Goal: Complete application form

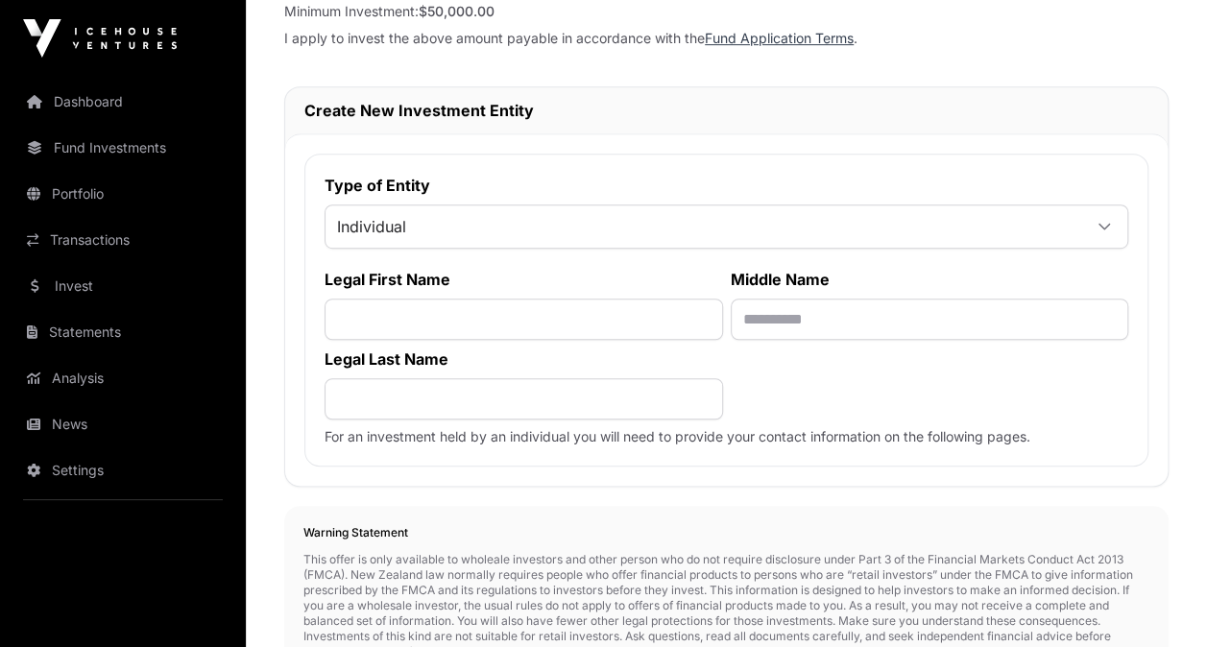
scroll to position [463, 0]
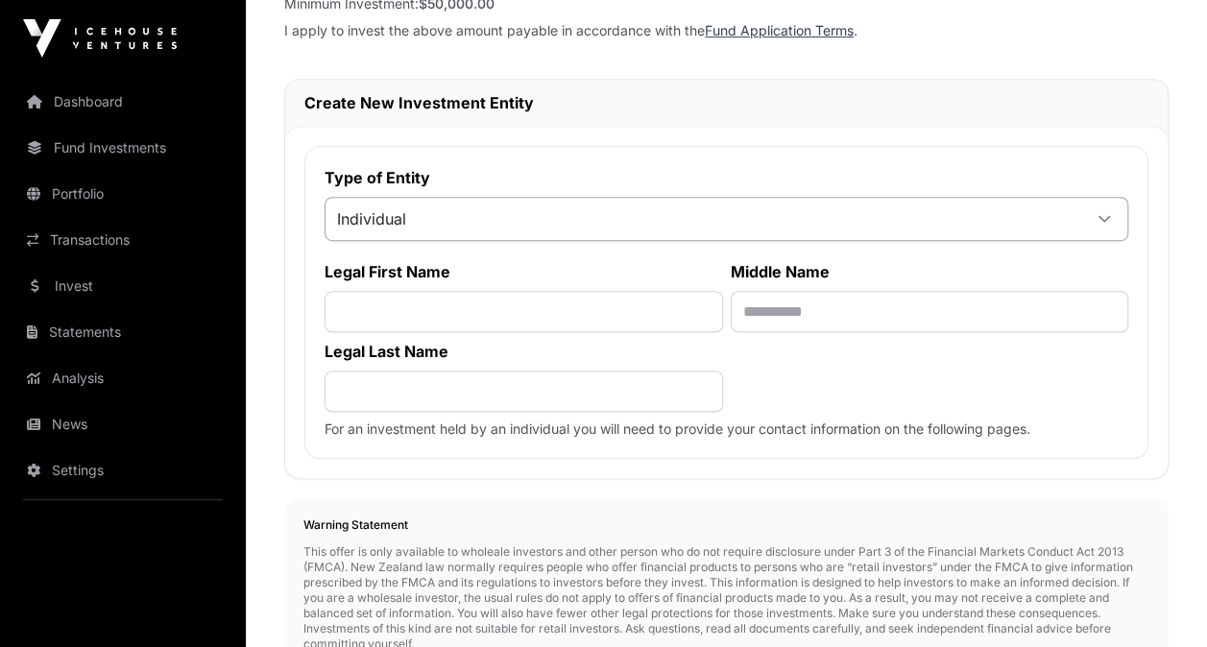
click at [1093, 217] on div at bounding box center [1104, 219] width 46 height 35
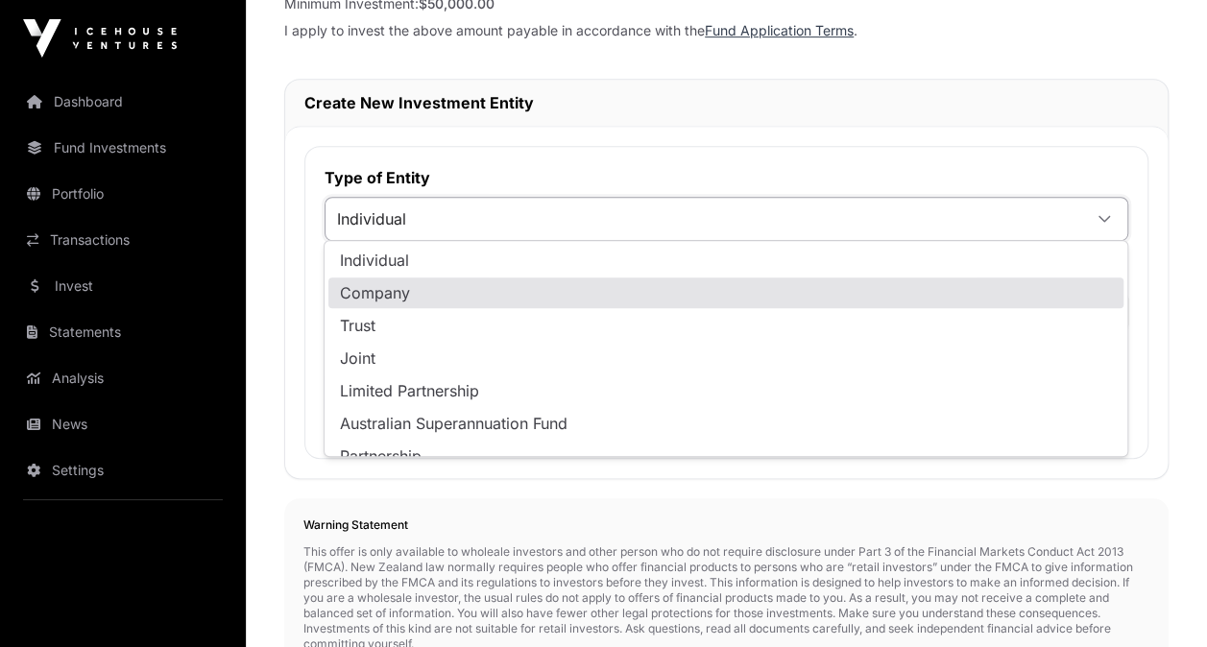
scroll to position [19, 0]
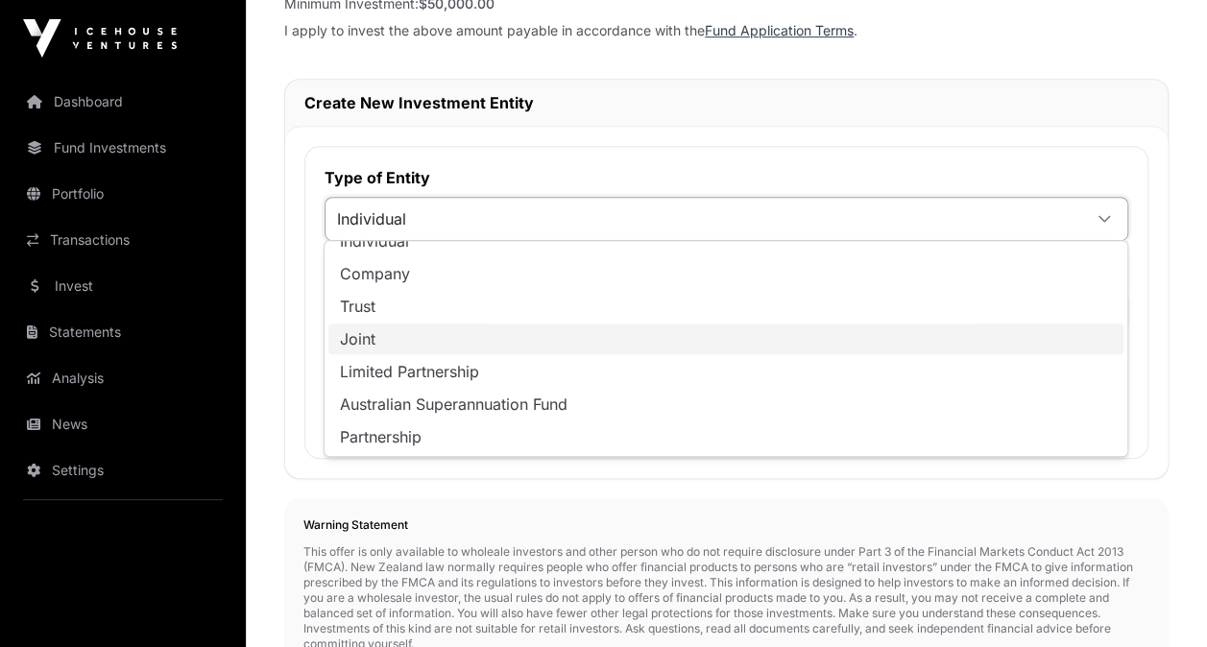
click at [856, 336] on li "Joint" at bounding box center [725, 339] width 795 height 31
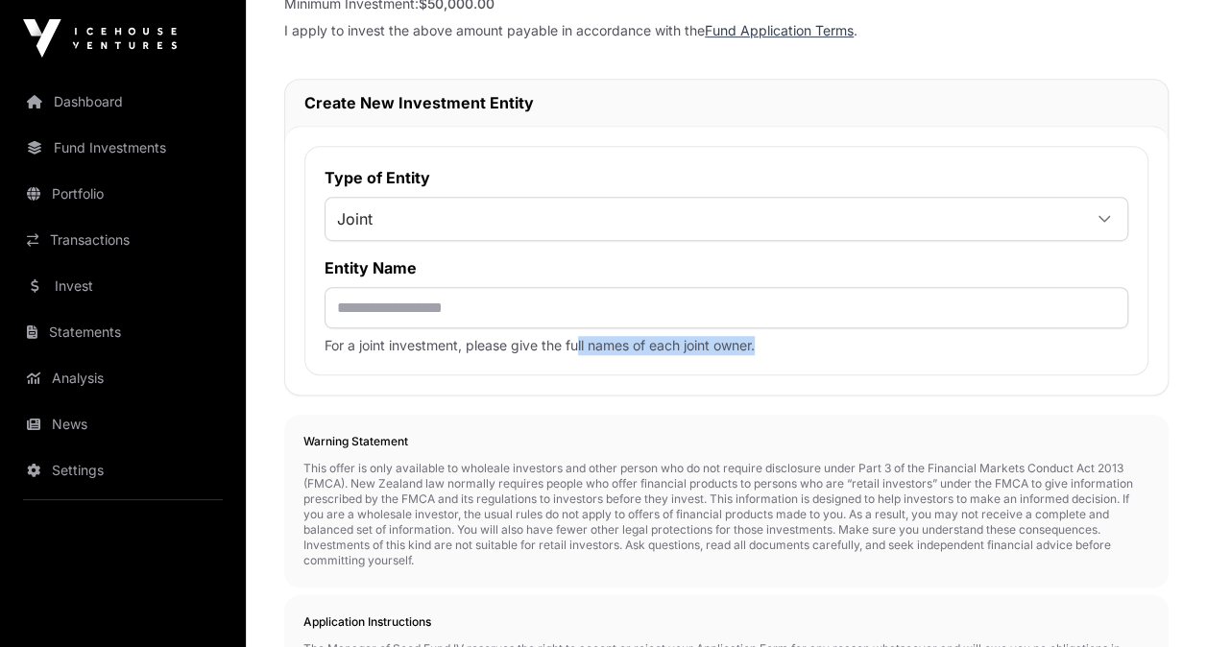
drag, startPoint x: 580, startPoint y: 346, endPoint x: 781, endPoint y: 369, distance: 202.9
click at [781, 369] on div "Type of Entity Joint Entity Name For a joint investment, please give the full n…" at bounding box center [726, 260] width 844 height 229
click at [779, 355] on div "Type of Entity Joint Entity Name For a joint investment, please give the full n…" at bounding box center [726, 260] width 844 height 229
click at [556, 302] on input "text" at bounding box center [725, 307] width 803 height 41
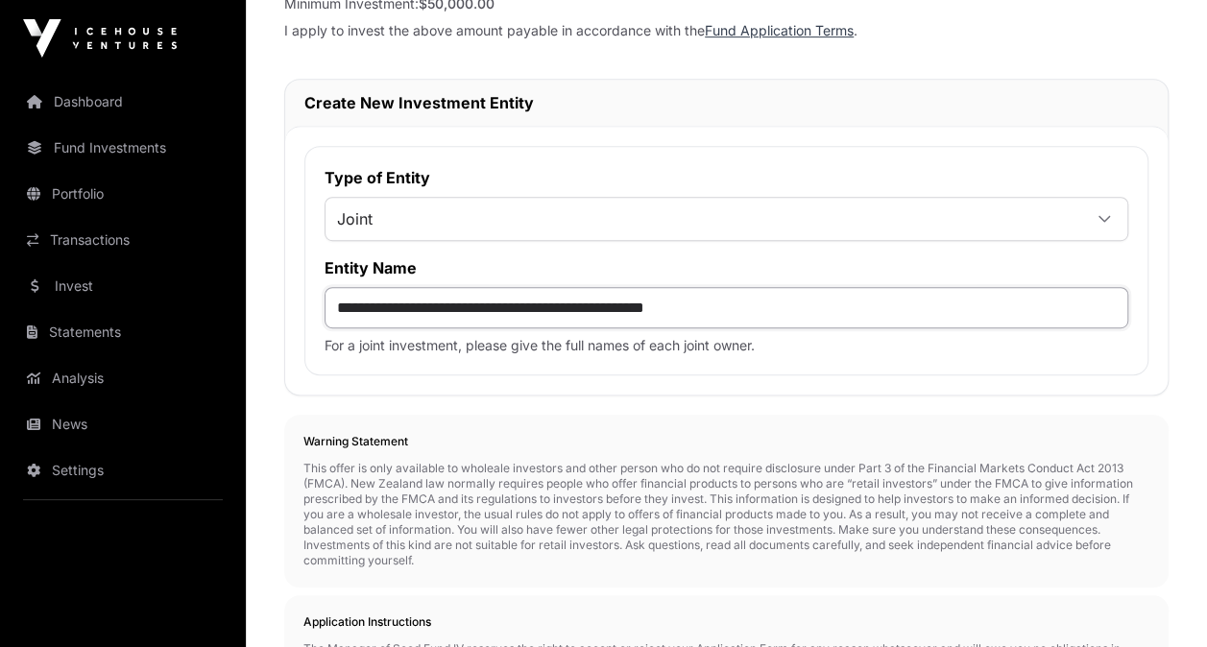
type input "**********"
paste input "**********"
click at [719, 301] on input "**********" at bounding box center [725, 307] width 803 height 41
type input "**********"
click at [745, 211] on span "Joint" at bounding box center [702, 219] width 755 height 35
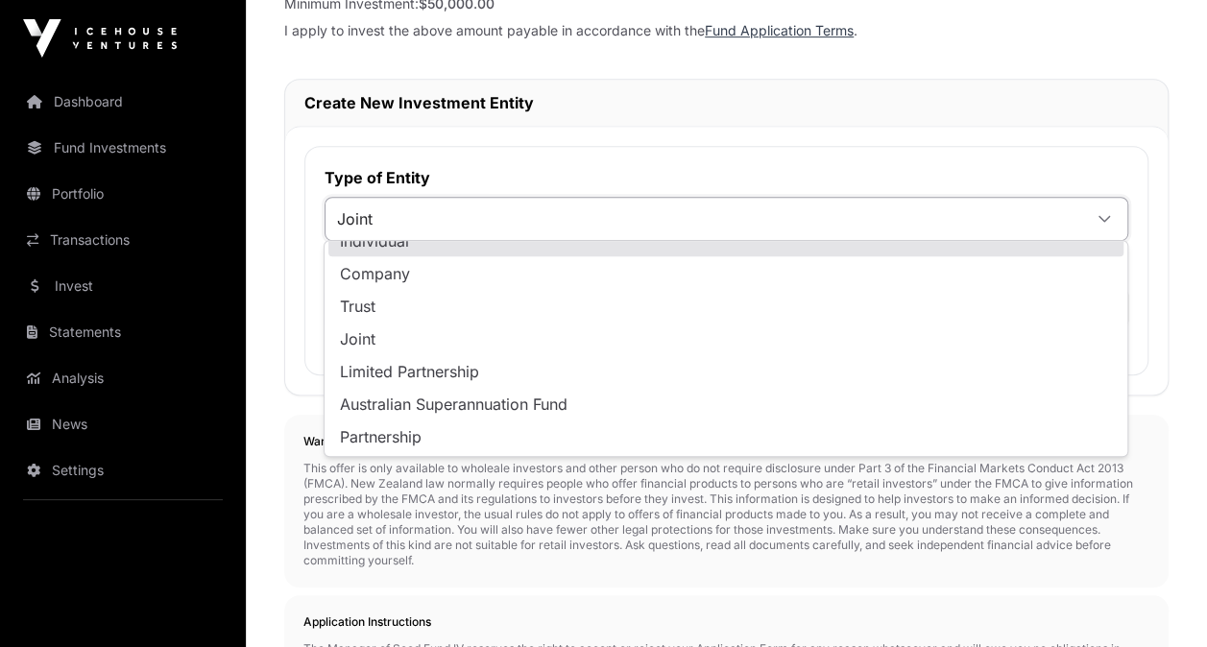
scroll to position [0, 0]
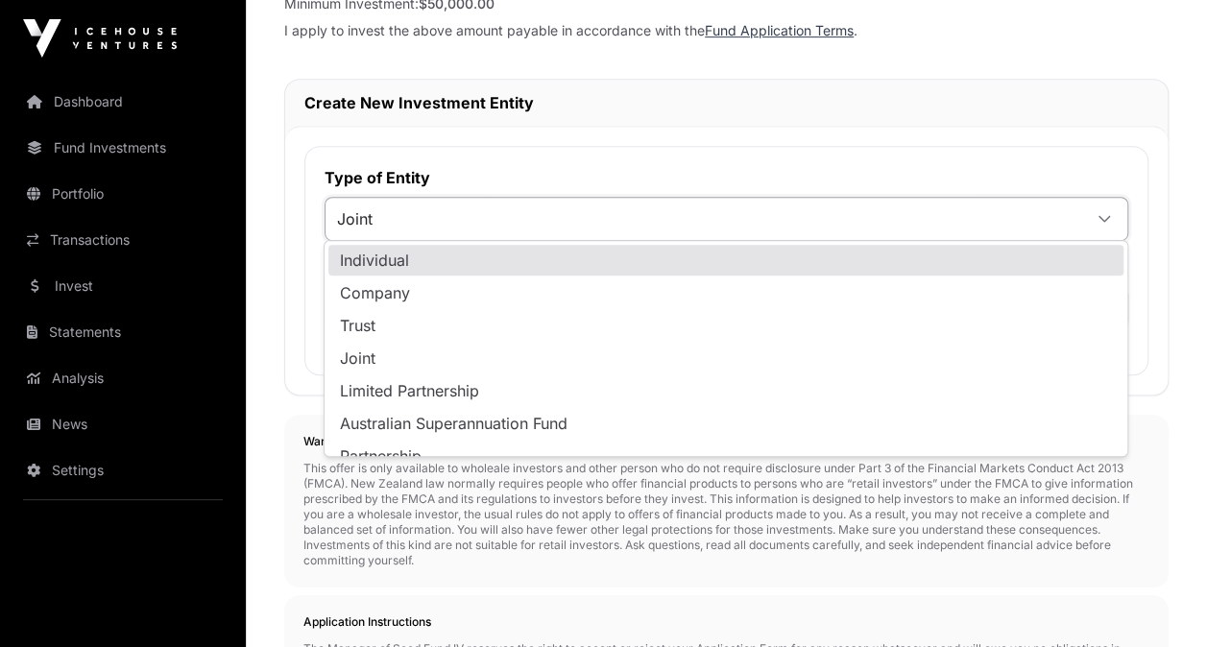
click at [1182, 250] on div "**********" at bounding box center [726, 410] width 961 height 1552
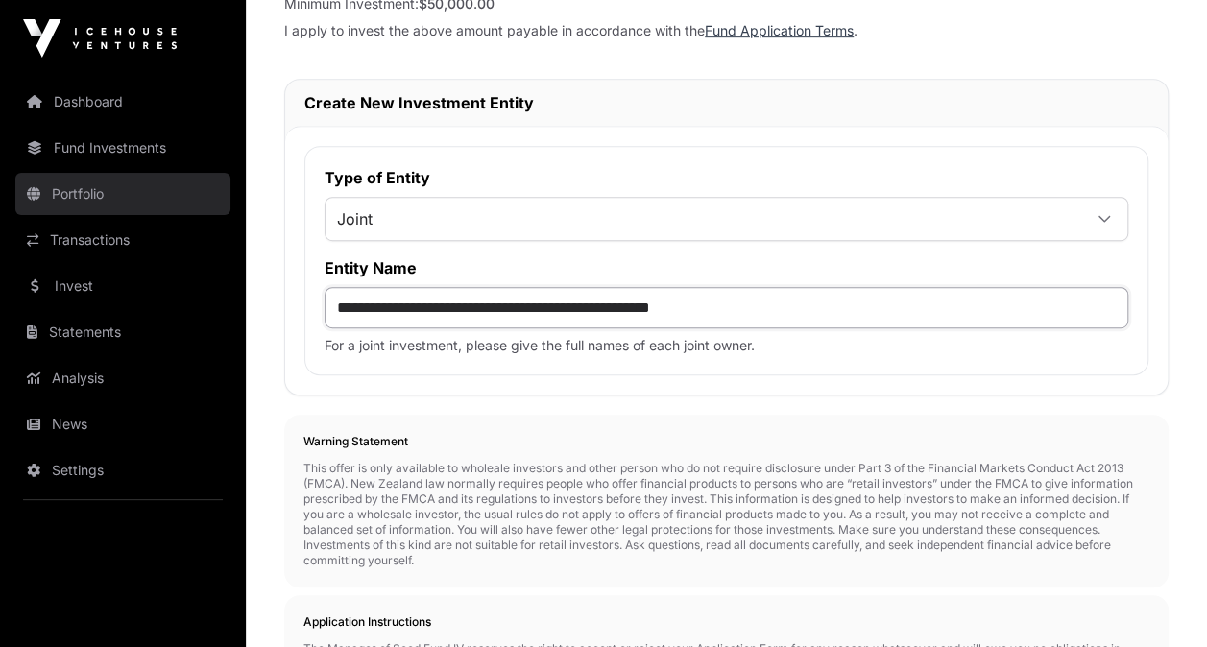
drag, startPoint x: 837, startPoint y: 300, endPoint x: 60, endPoint y: 175, distance: 787.5
click at [60, 175] on div "**********" at bounding box center [603, 430] width 1207 height 1787
click at [412, 213] on span "Joint" at bounding box center [702, 219] width 755 height 35
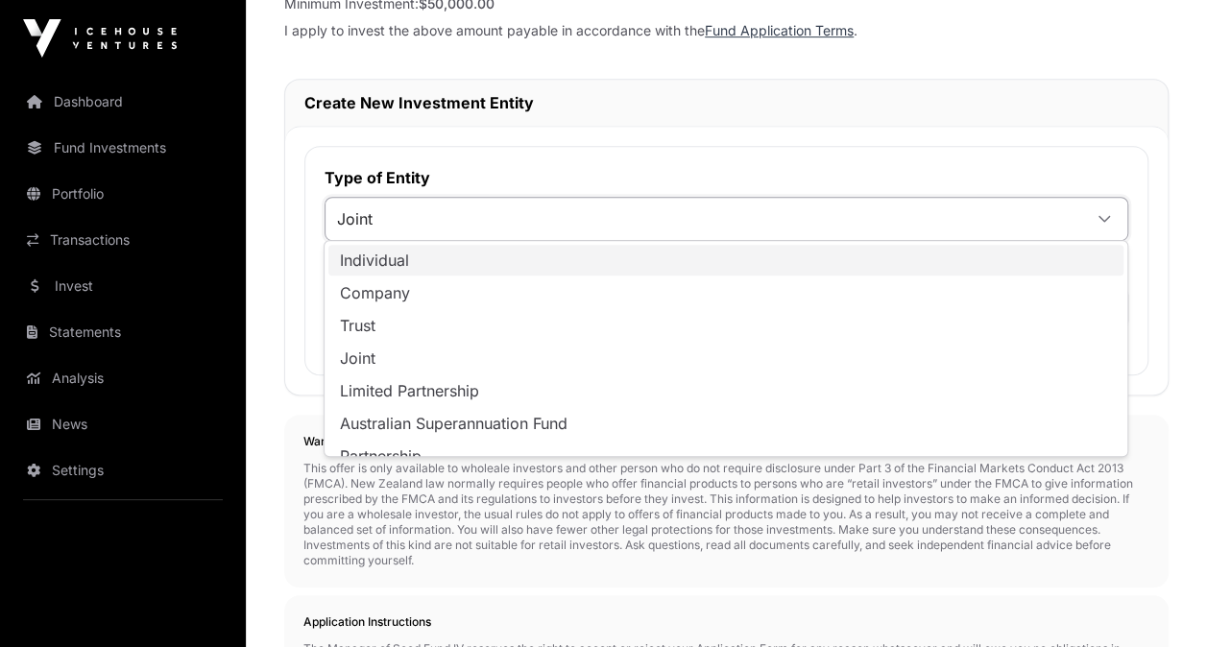
click at [409, 252] on li "Individual" at bounding box center [725, 260] width 795 height 31
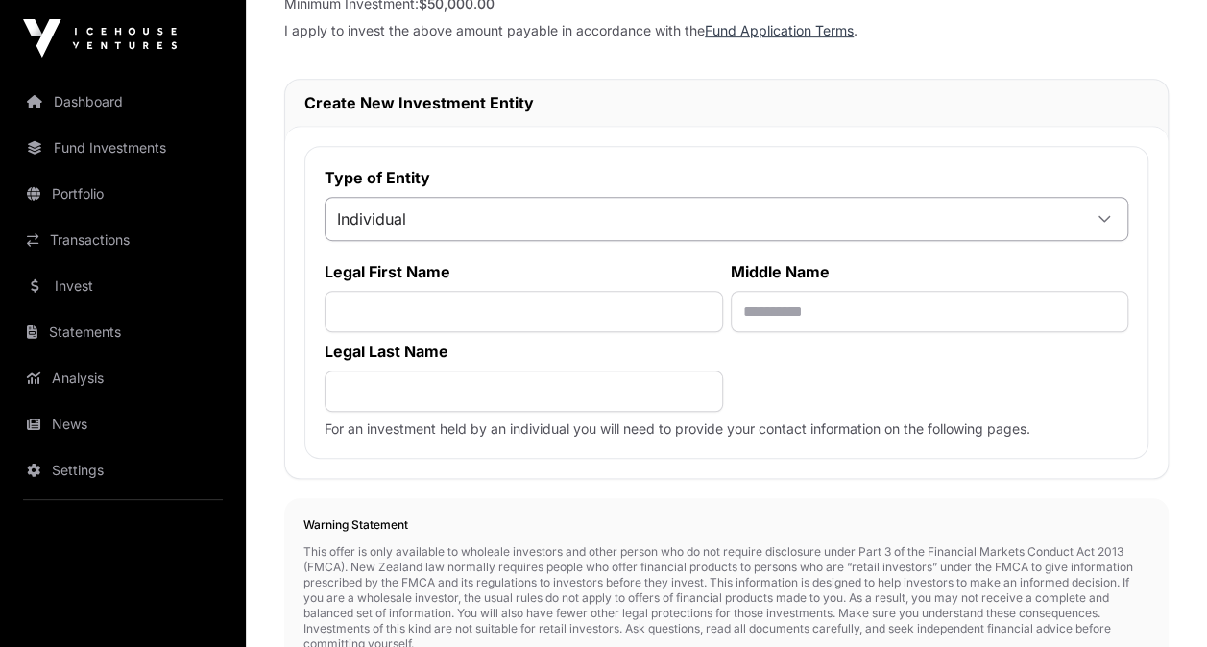
click at [440, 213] on span "Individual" at bounding box center [702, 219] width 755 height 35
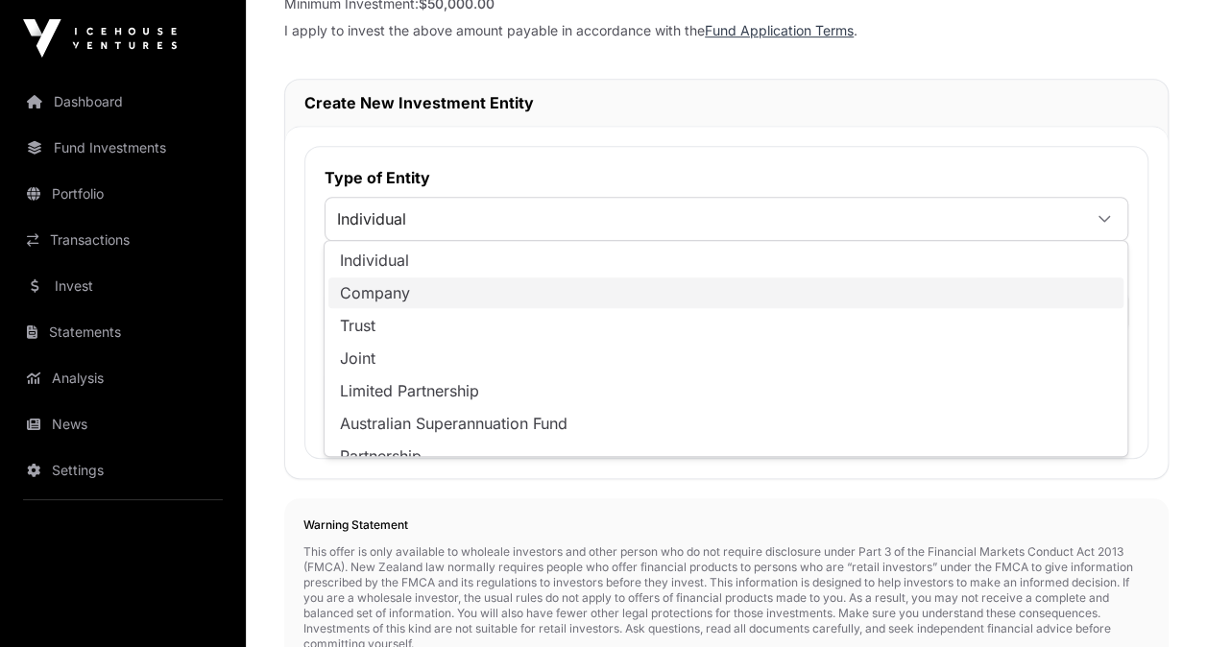
click at [417, 284] on li "Company" at bounding box center [725, 292] width 795 height 31
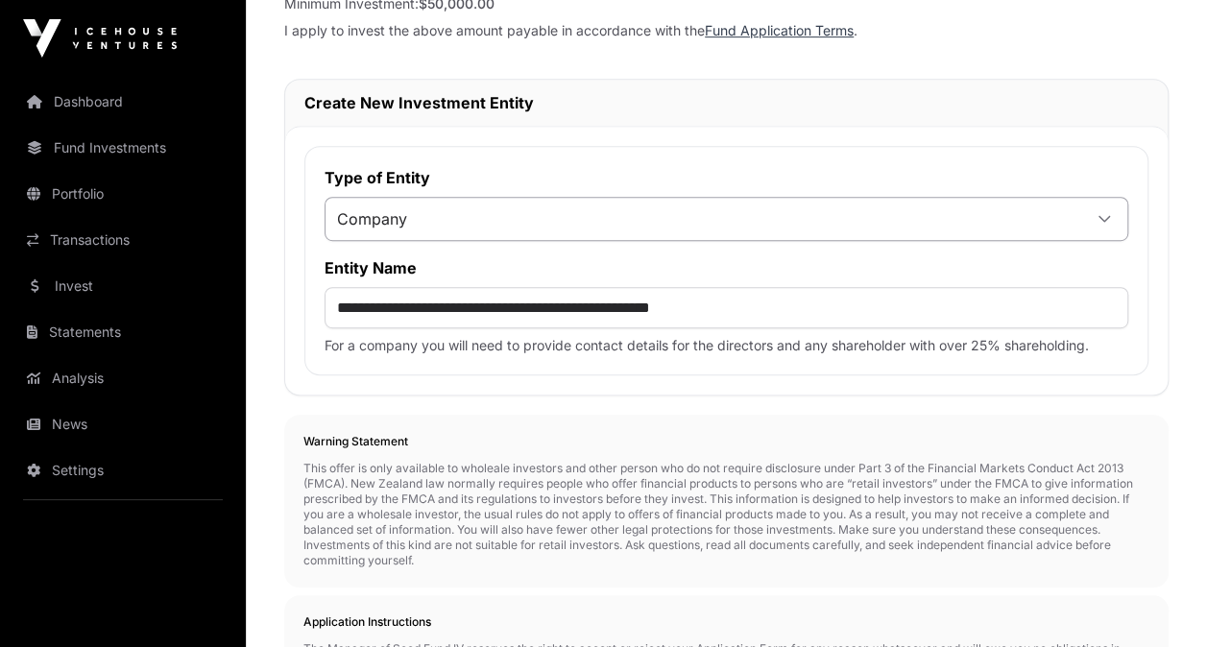
click at [450, 218] on span "Company" at bounding box center [702, 219] width 755 height 35
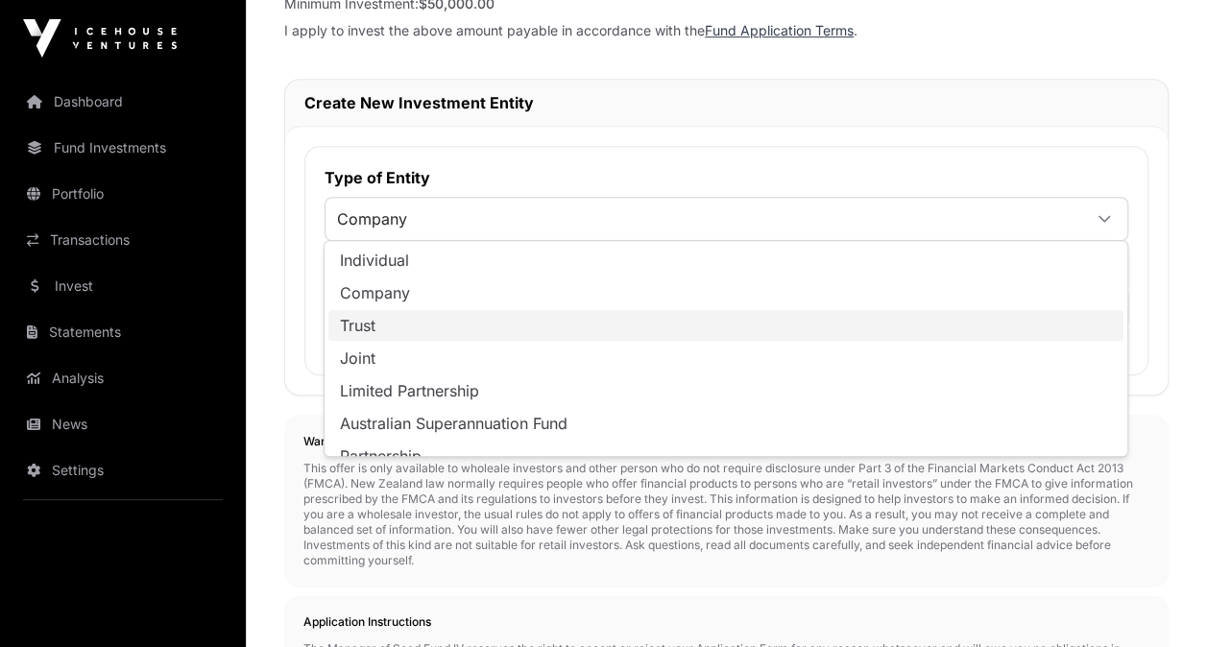
click at [418, 327] on li "Trust" at bounding box center [725, 325] width 795 height 31
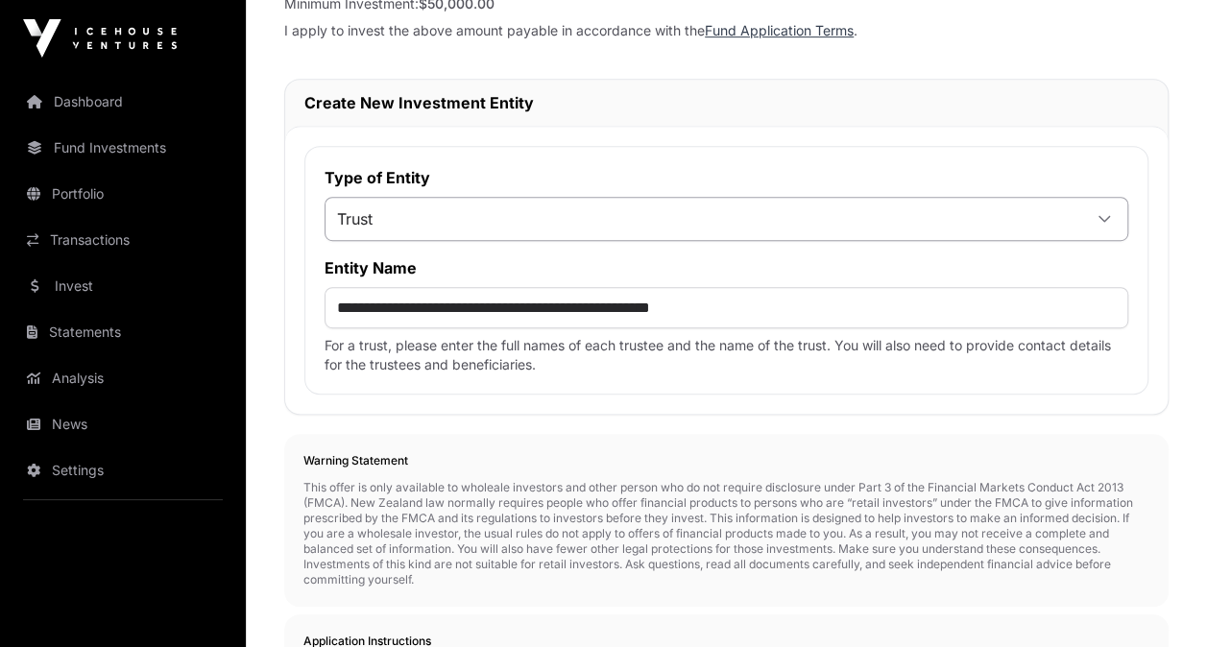
click at [476, 214] on span "Trust" at bounding box center [702, 219] width 755 height 35
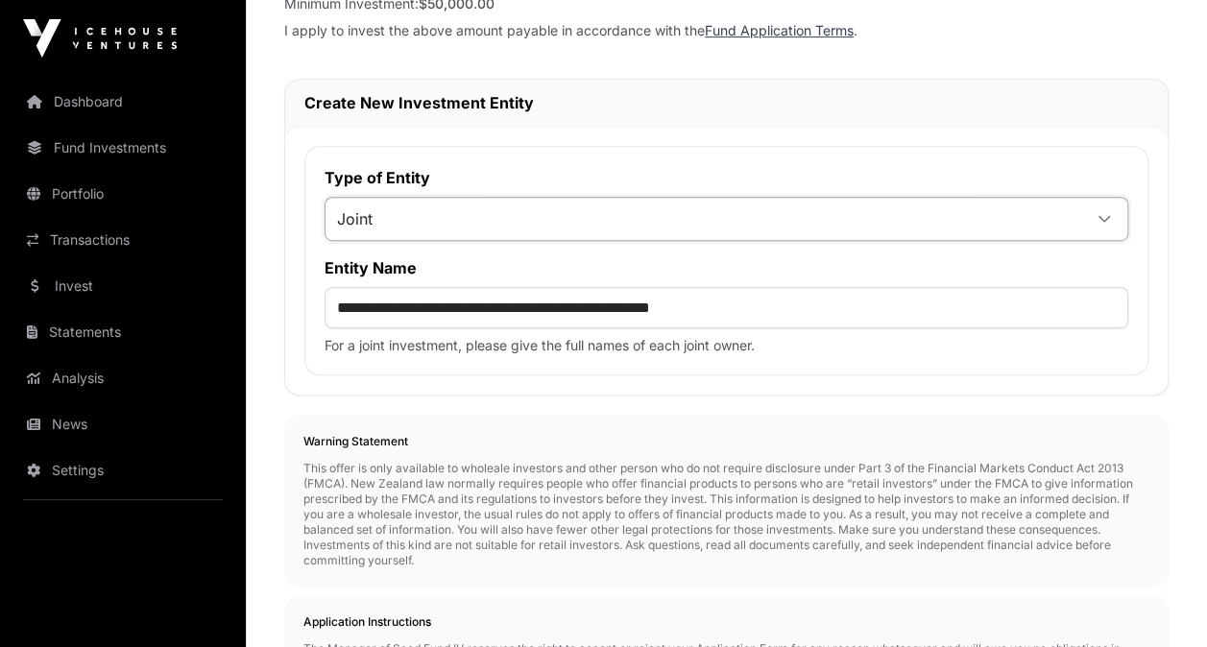
click at [409, 353] on li "Joint" at bounding box center [725, 358] width 795 height 31
click at [422, 213] on span "Joint" at bounding box center [702, 219] width 755 height 35
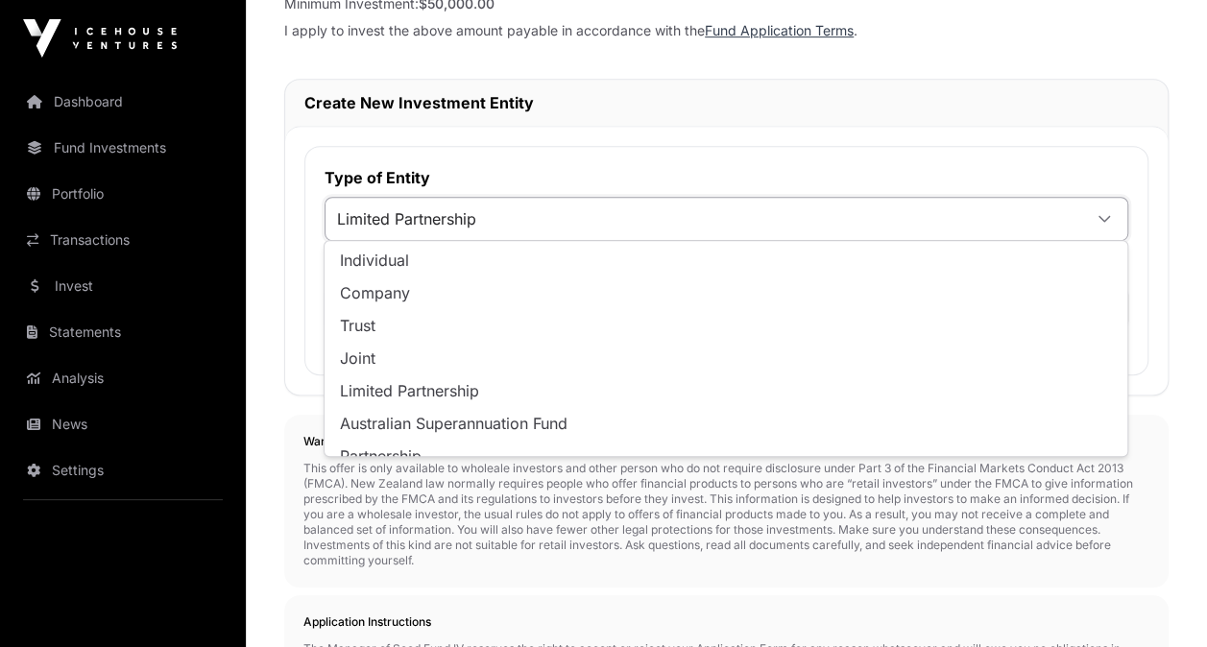
click at [394, 389] on span "Limited Partnership" at bounding box center [409, 390] width 139 height 15
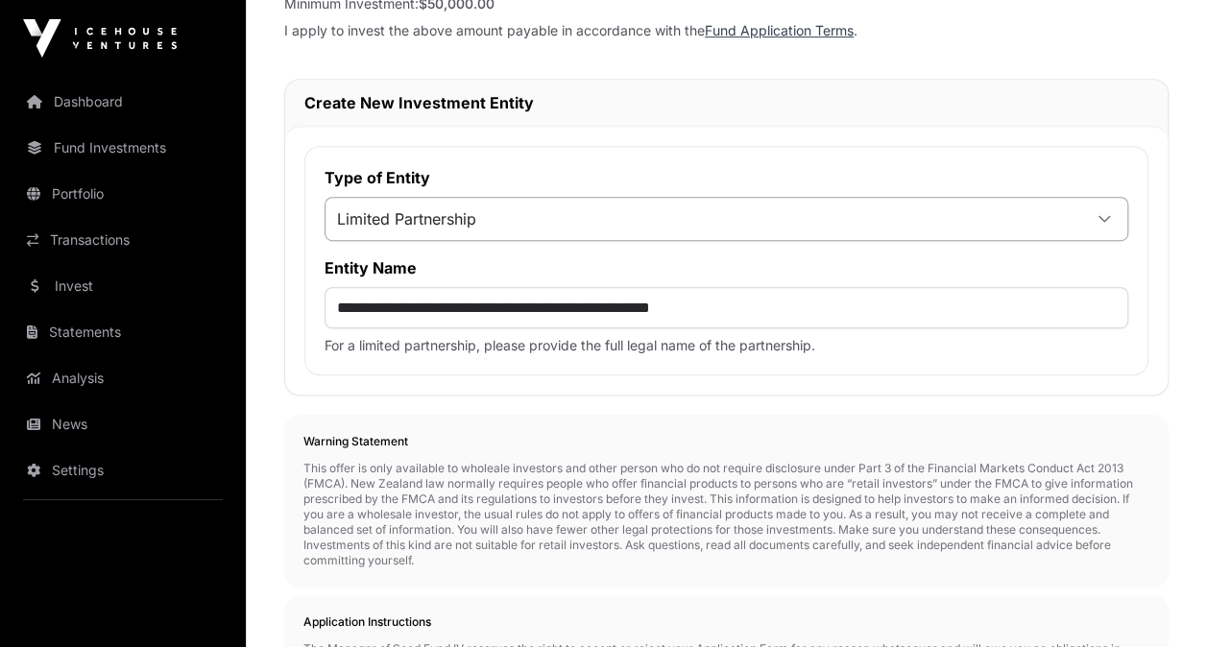
click at [440, 213] on span "Limited Partnership" at bounding box center [702, 219] width 755 height 35
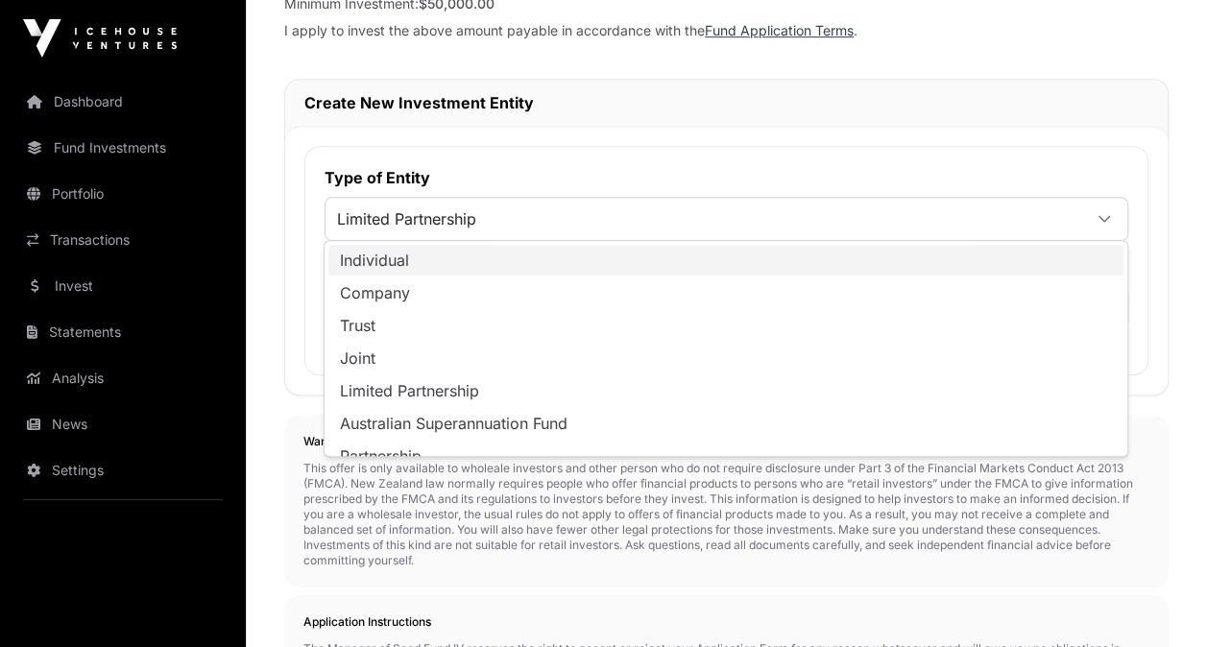
click at [412, 270] on li "Individual" at bounding box center [725, 260] width 795 height 31
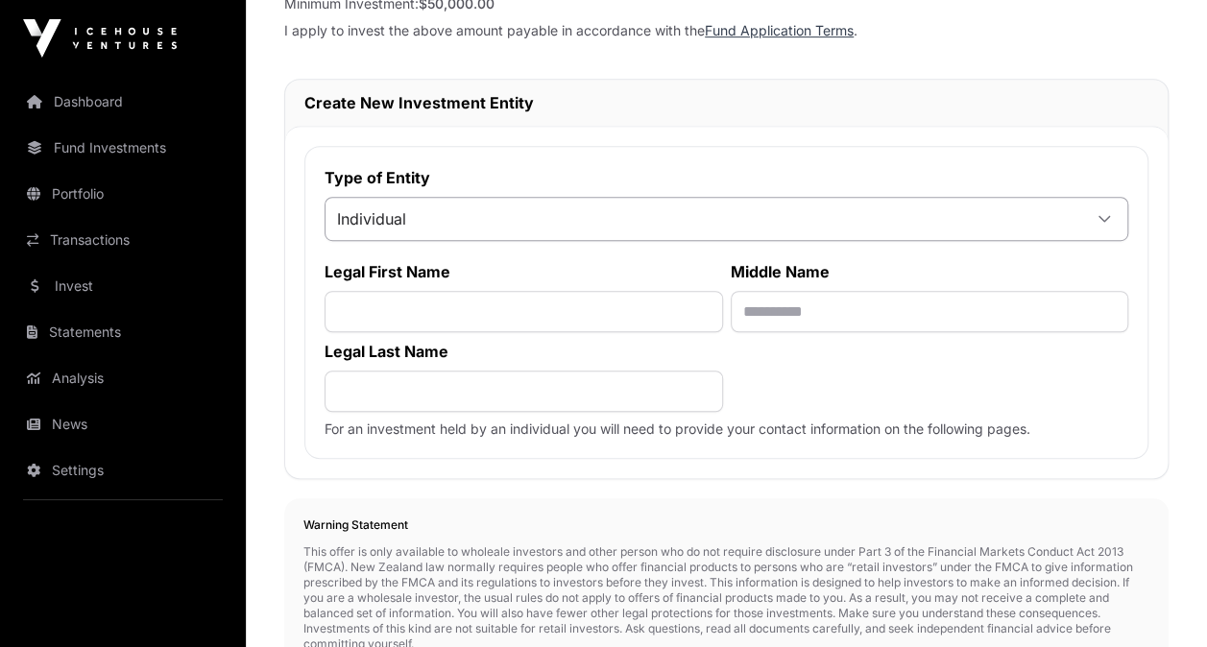
click at [409, 212] on span "Individual" at bounding box center [702, 219] width 755 height 35
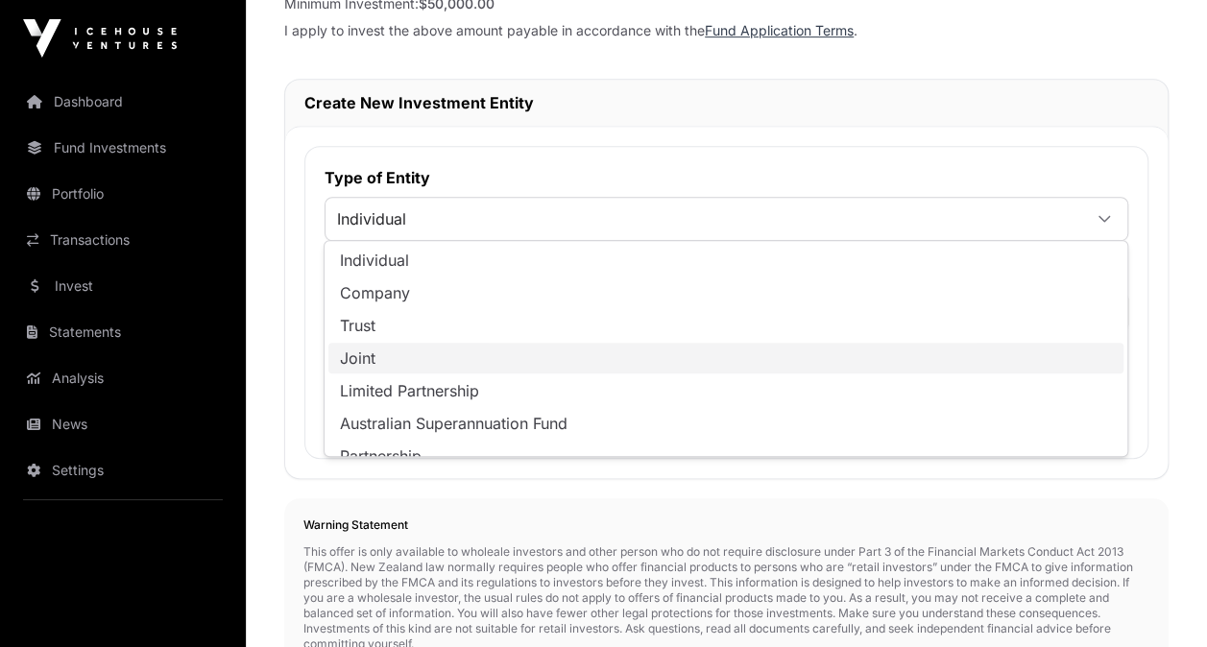
click at [378, 345] on li "Joint" at bounding box center [725, 358] width 795 height 31
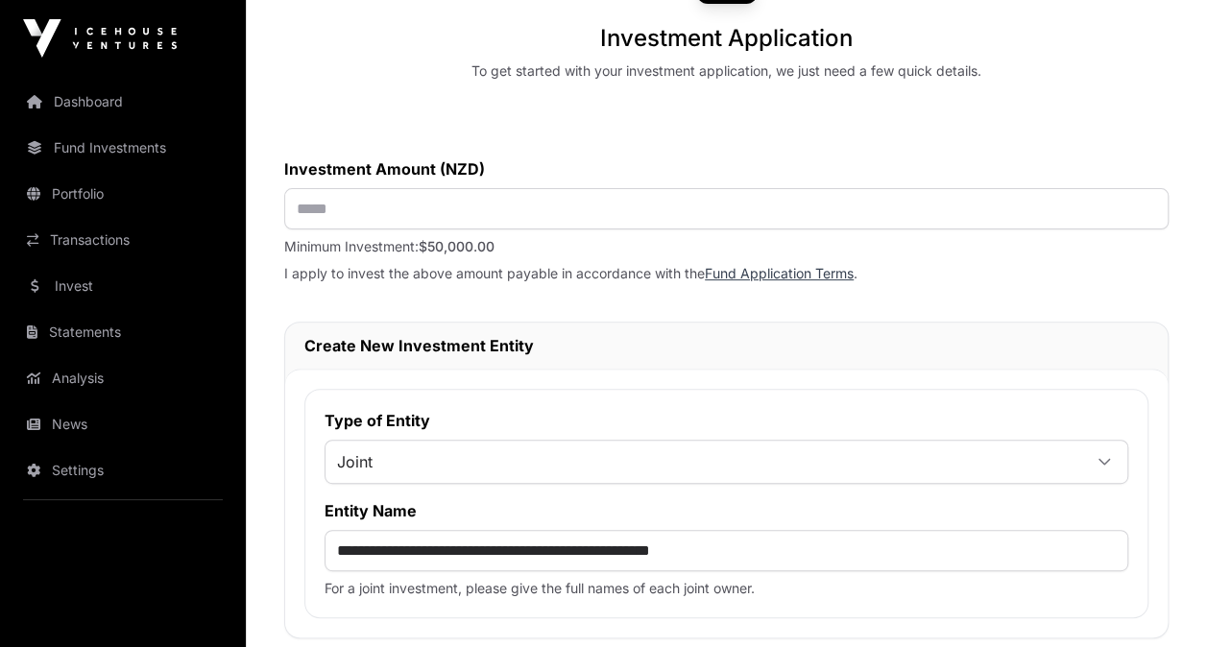
scroll to position [203, 0]
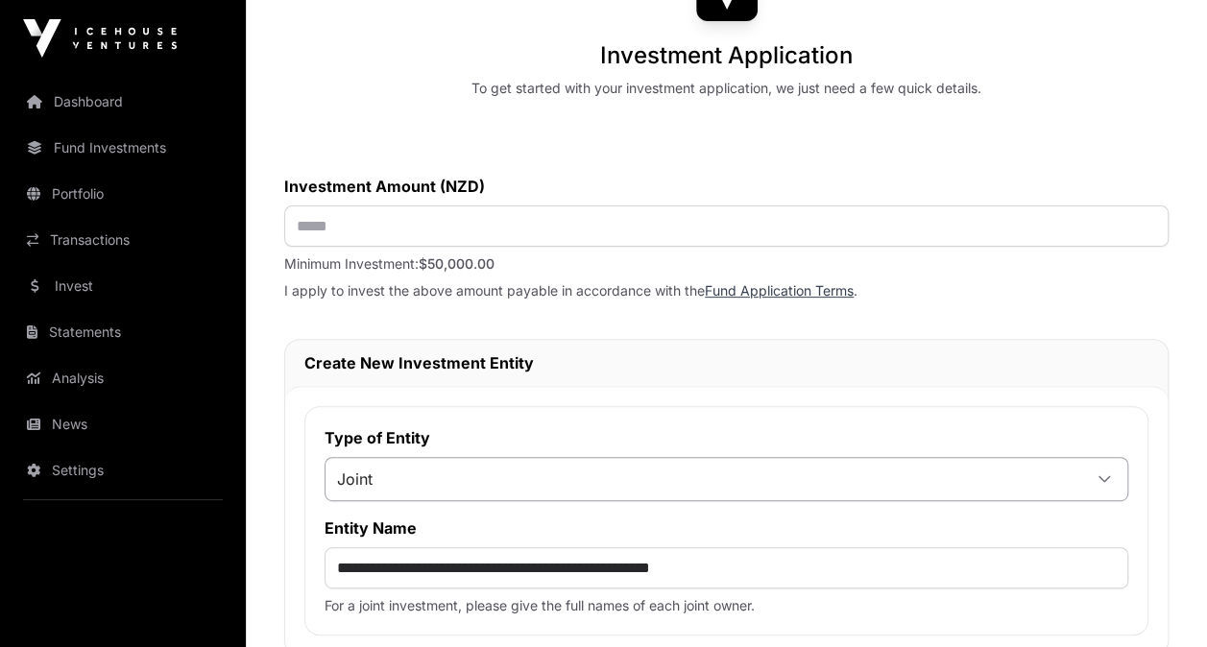
click at [752, 484] on span "Joint" at bounding box center [702, 479] width 755 height 35
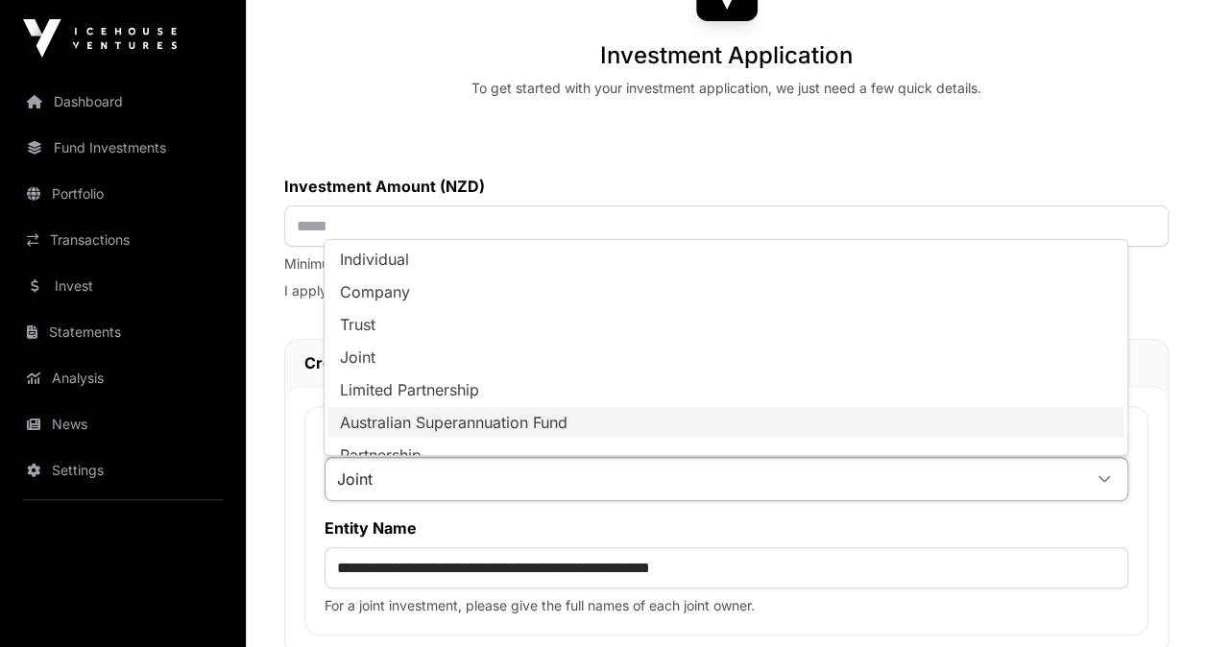
scroll to position [15, 0]
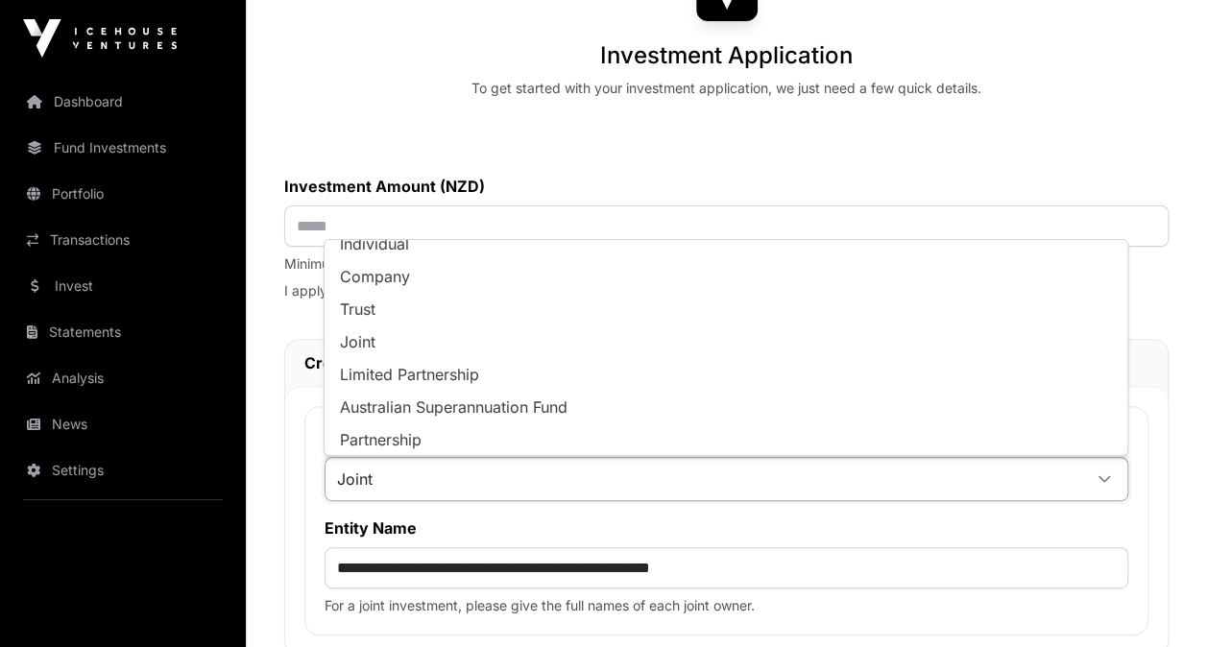
click at [1165, 300] on p "I apply to invest the above amount payable in accordance with the Fund Applicat…" at bounding box center [726, 290] width 884 height 19
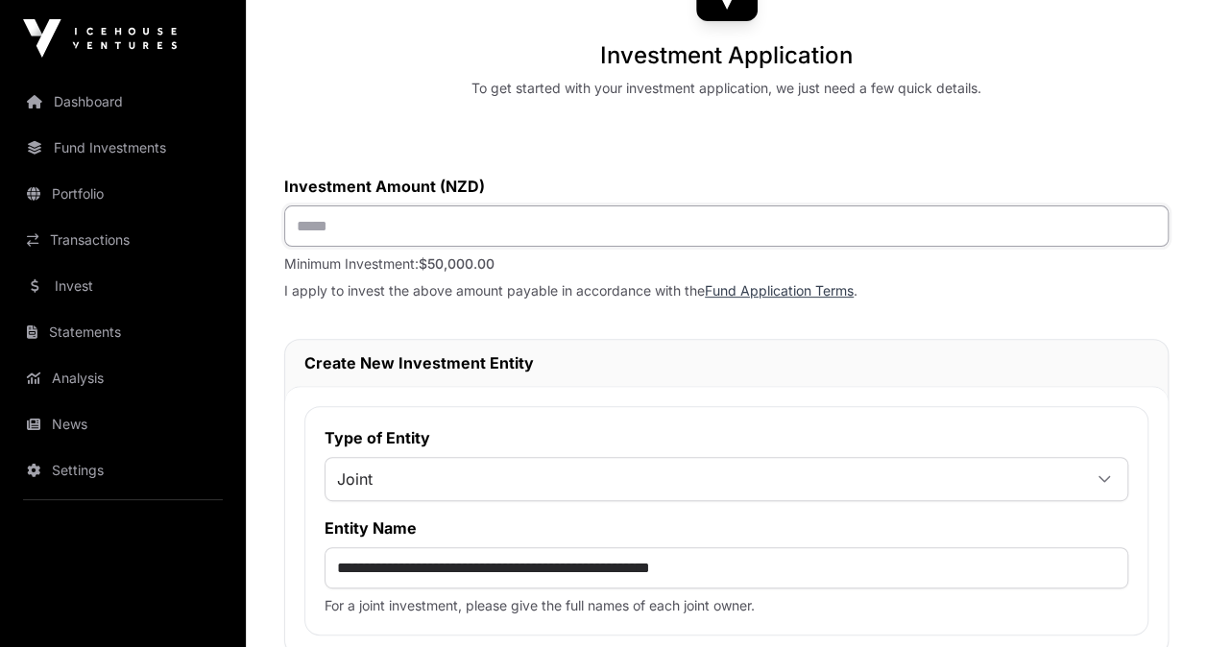
click at [451, 229] on input "text" at bounding box center [726, 225] width 884 height 41
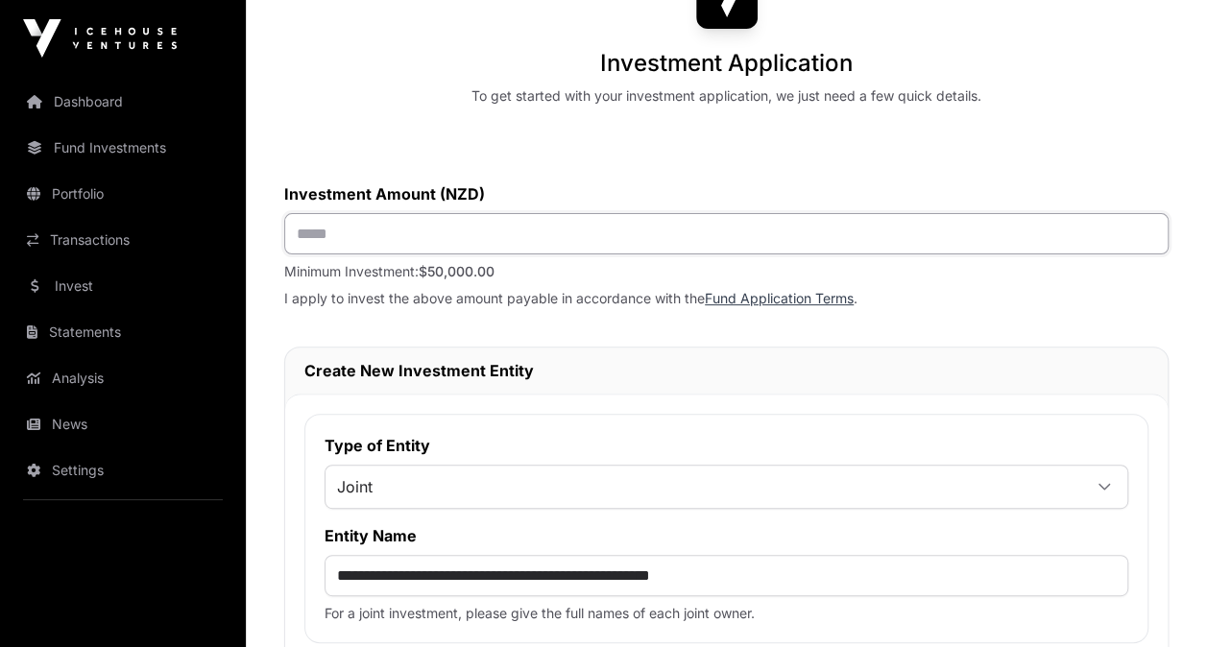
scroll to position [181, 0]
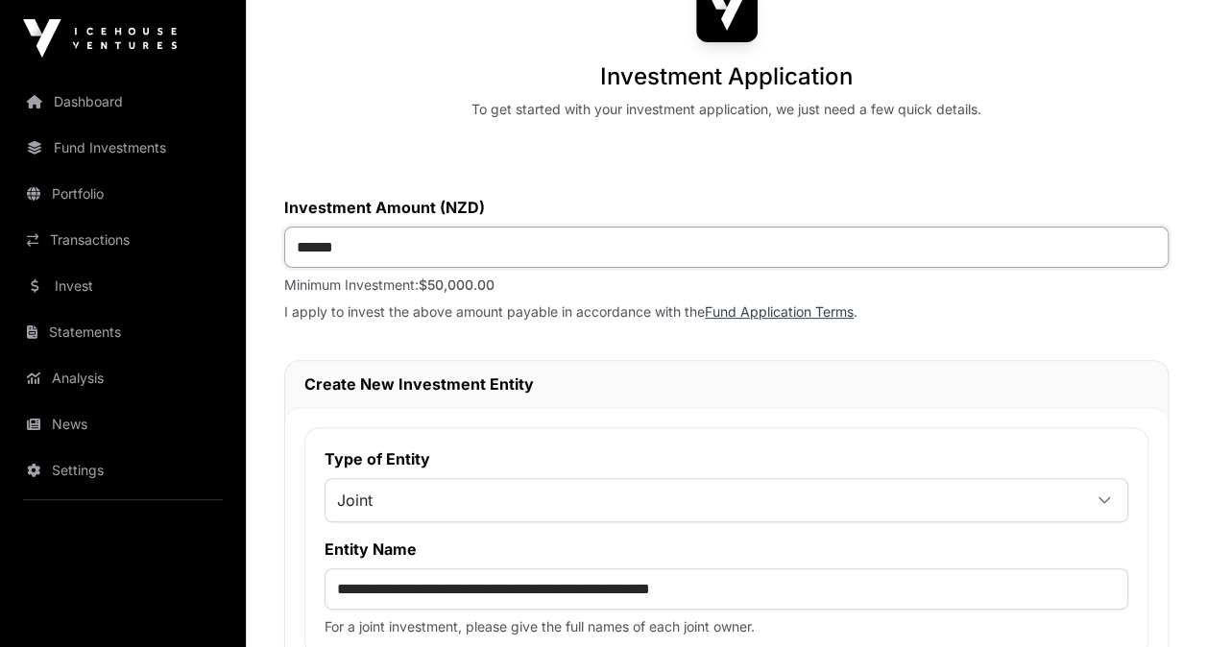
type input "*******"
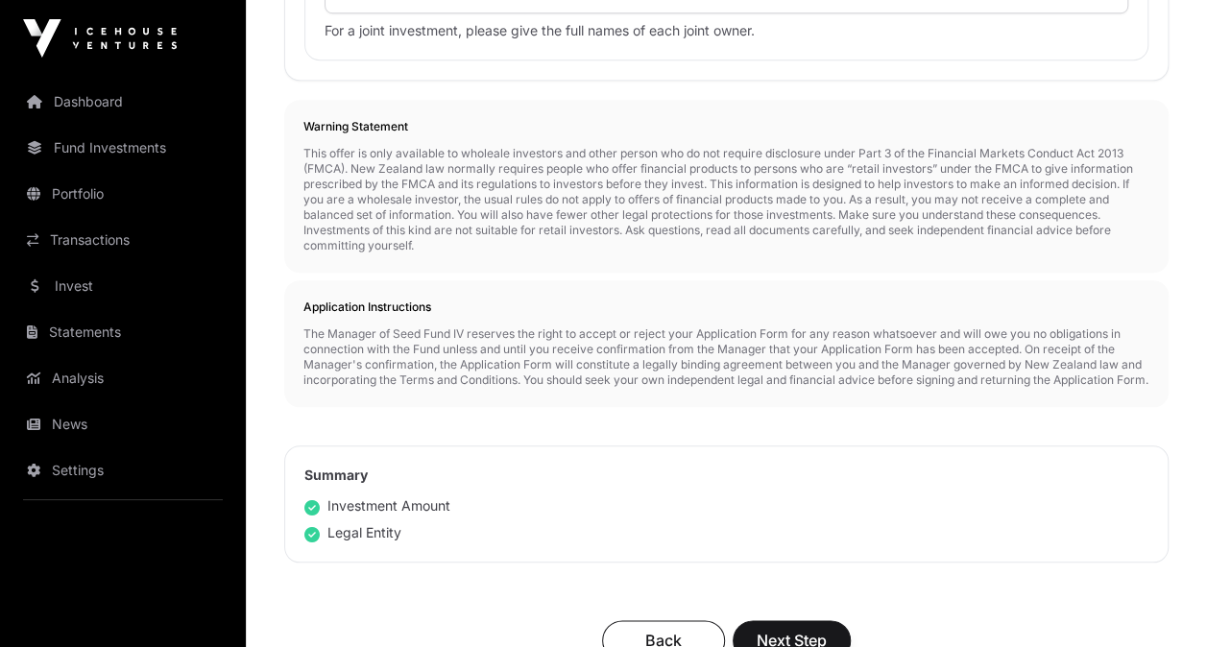
scroll to position [980, 0]
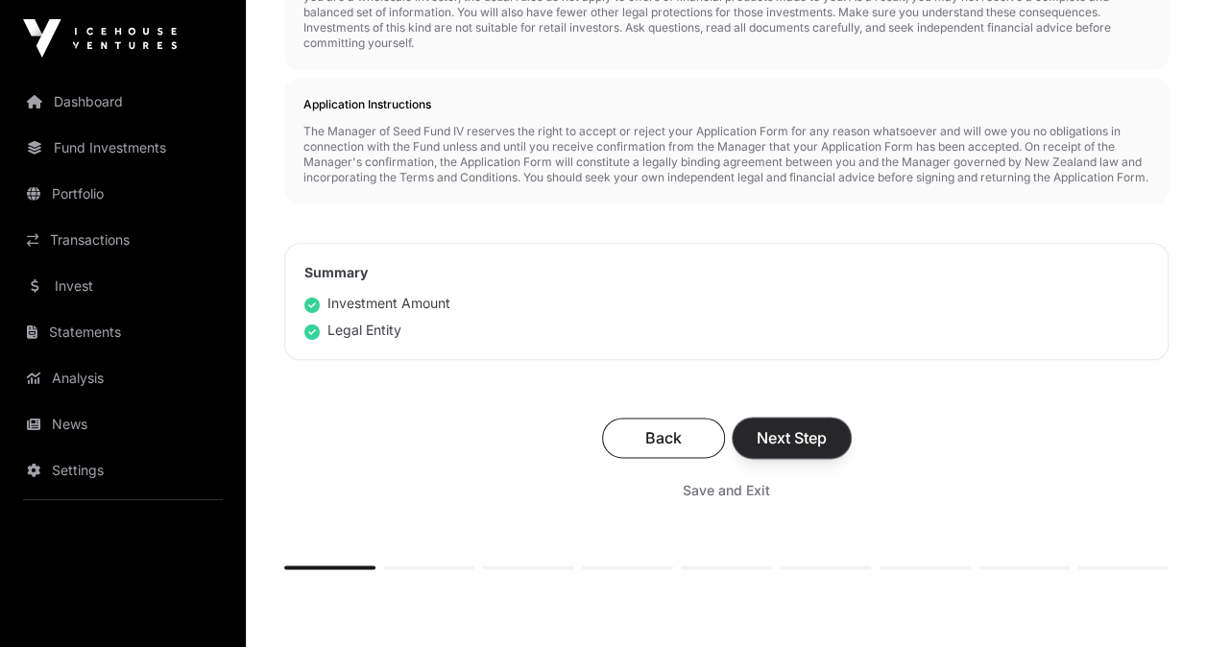
click at [785, 445] on span "Next Step" at bounding box center [791, 437] width 70 height 23
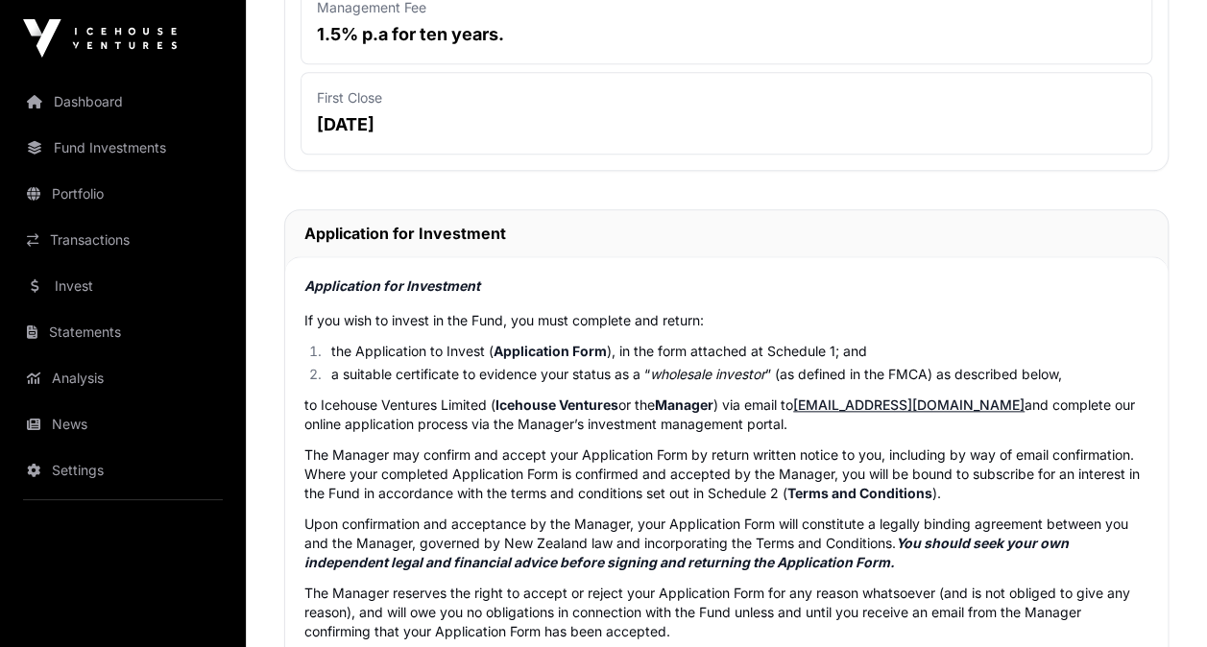
scroll to position [947, 0]
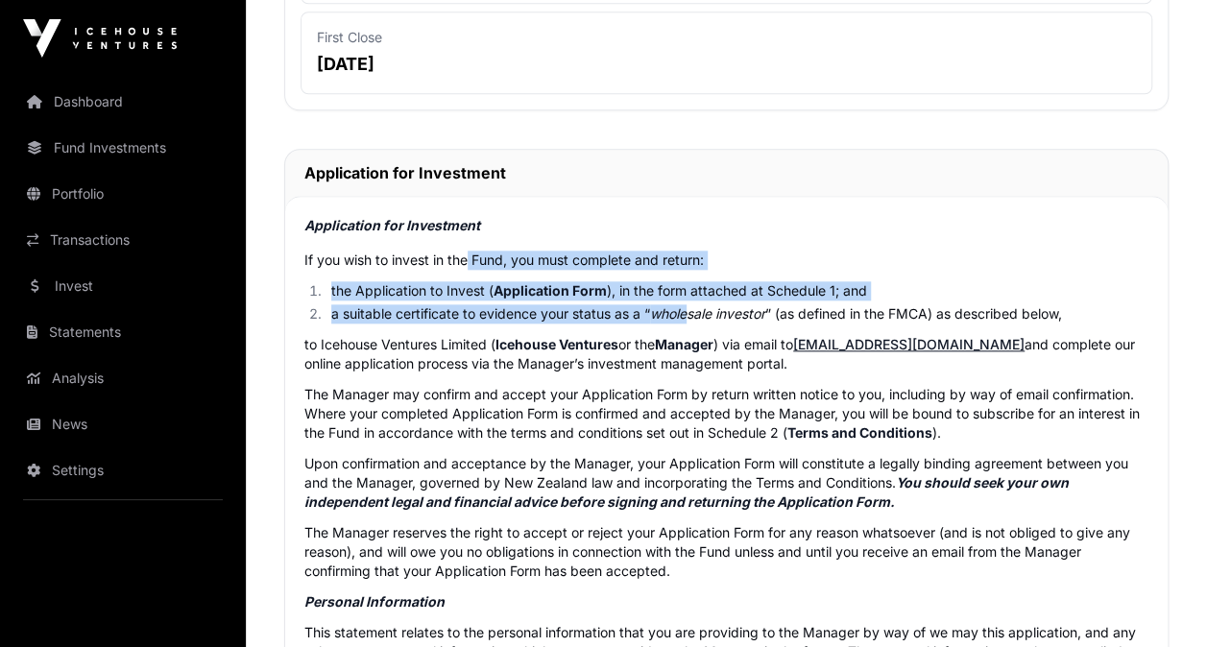
drag, startPoint x: 470, startPoint y: 252, endPoint x: 686, endPoint y: 306, distance: 222.6
click at [686, 306] on em "wholesale investor" at bounding box center [707, 313] width 115 height 16
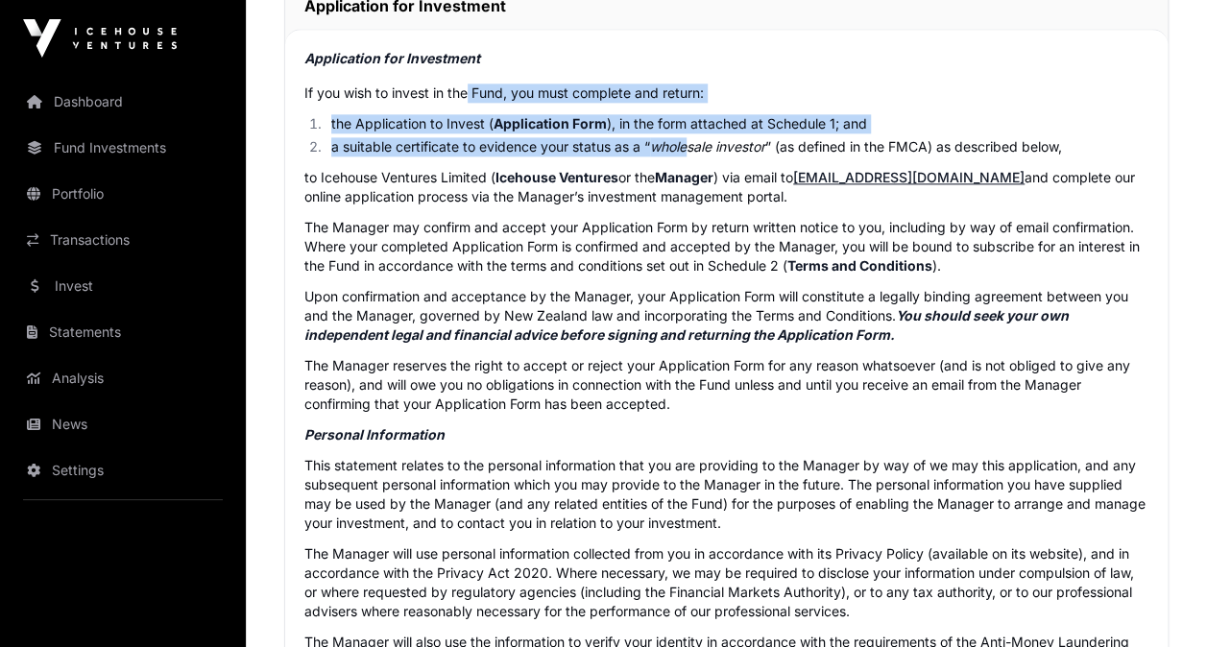
scroll to position [1119, 0]
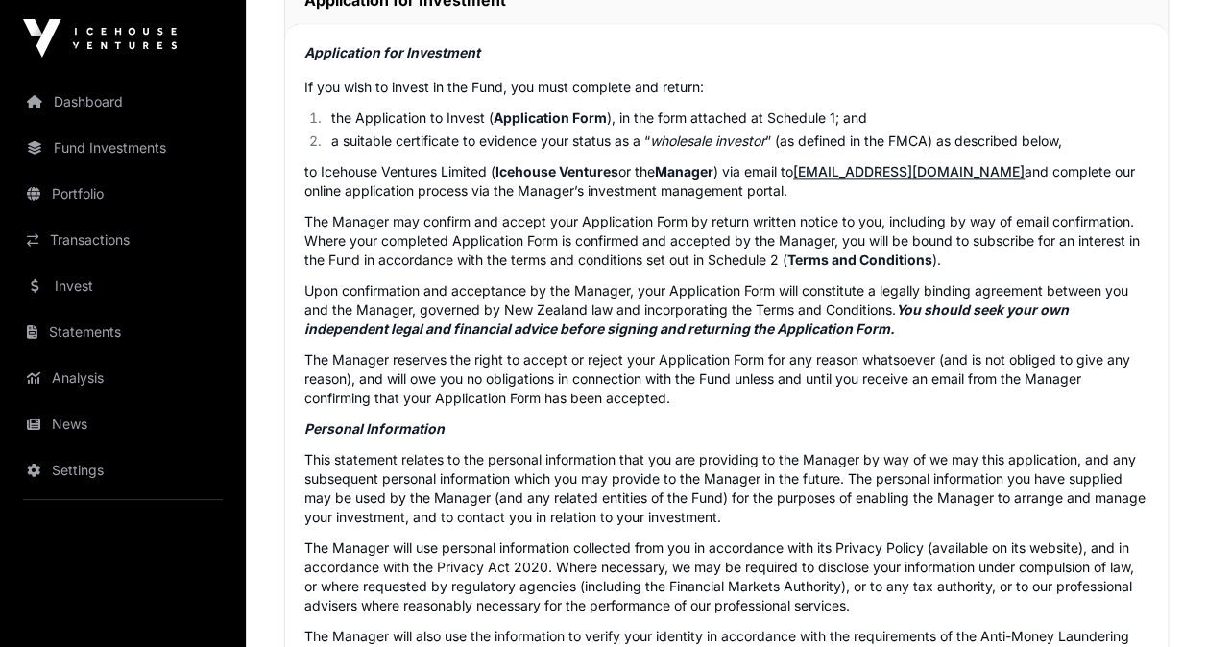
click at [463, 163] on p "to Icehouse Ventures Limited ( Icehouse Ventures or the Manager ) via email to …" at bounding box center [726, 181] width 844 height 38
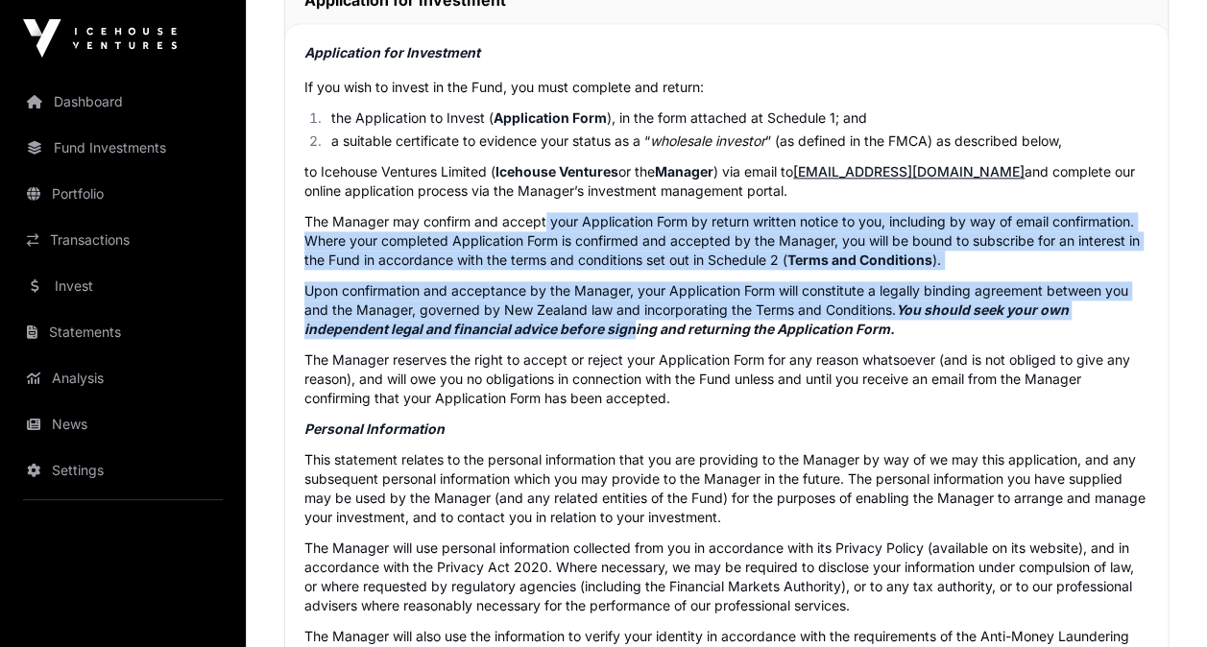
drag, startPoint x: 545, startPoint y: 209, endPoint x: 630, endPoint y: 320, distance: 139.0
click at [630, 320] on em "You should seek your own independent legal and financial advice before signing …" at bounding box center [686, 319] width 764 height 36
click at [590, 286] on p "Upon confirmation and acceptance by the Manager, your Application Form will con…" at bounding box center [726, 310] width 844 height 58
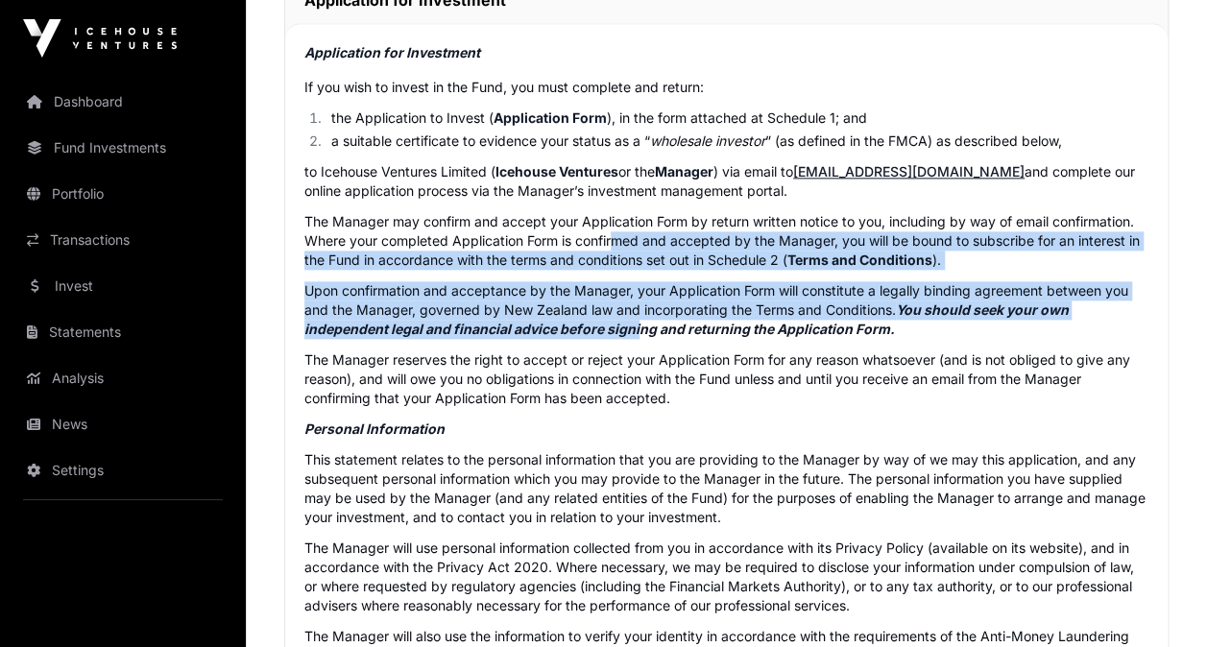
drag, startPoint x: 616, startPoint y: 229, endPoint x: 636, endPoint y: 324, distance: 96.2
click at [636, 324] on em "You should seek your own independent legal and financial advice before signing …" at bounding box center [686, 319] width 764 height 36
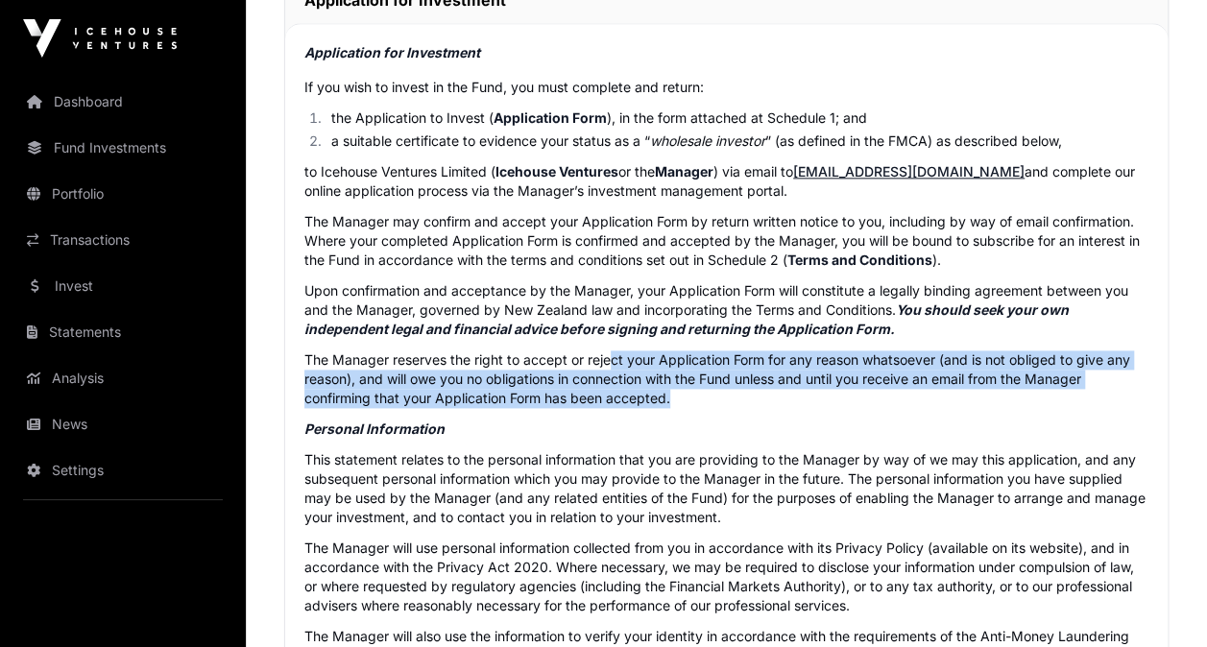
drag, startPoint x: 611, startPoint y: 356, endPoint x: 691, endPoint y: 389, distance: 86.1
click at [691, 389] on p "The Manager reserves the right to accept or reject your Application Form for an…" at bounding box center [726, 379] width 844 height 58
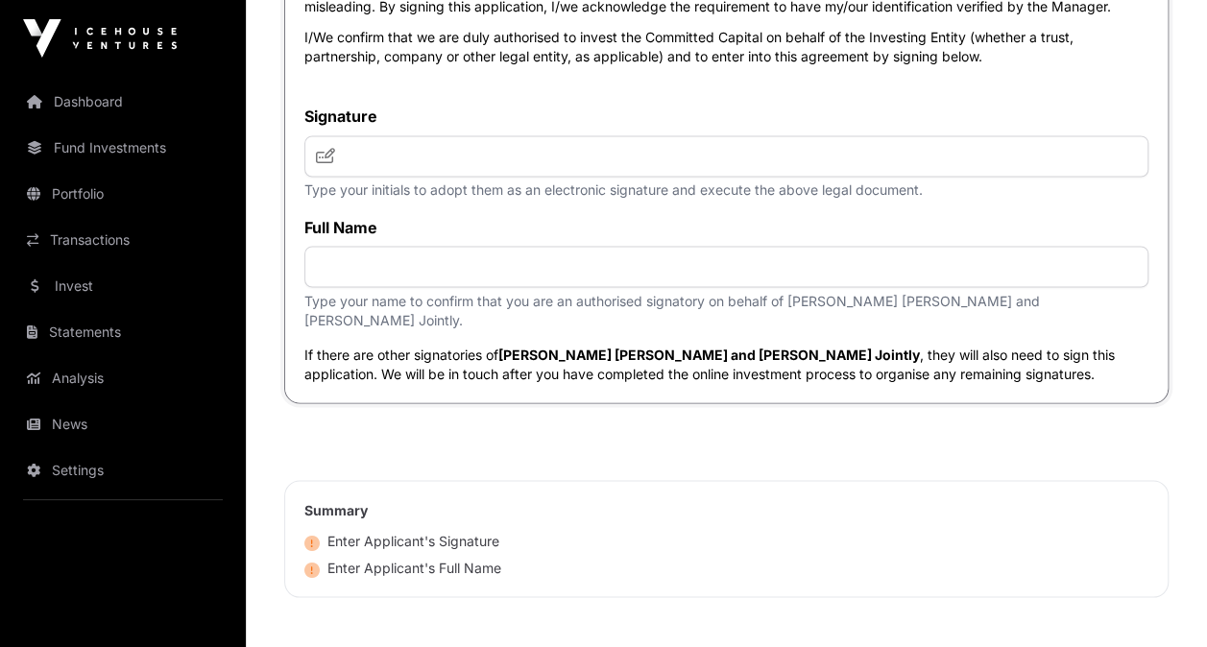
scroll to position [5189, 0]
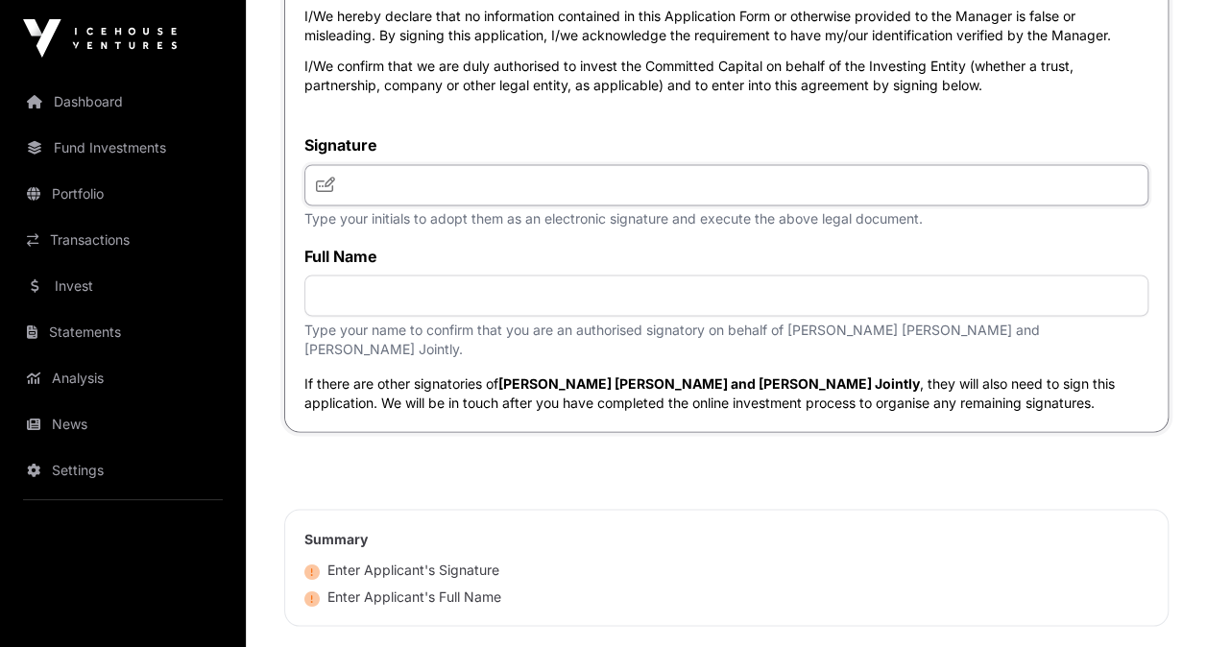
click at [405, 191] on input "text" at bounding box center [726, 184] width 844 height 41
type input "**"
click at [344, 303] on input "text" at bounding box center [726, 295] width 844 height 41
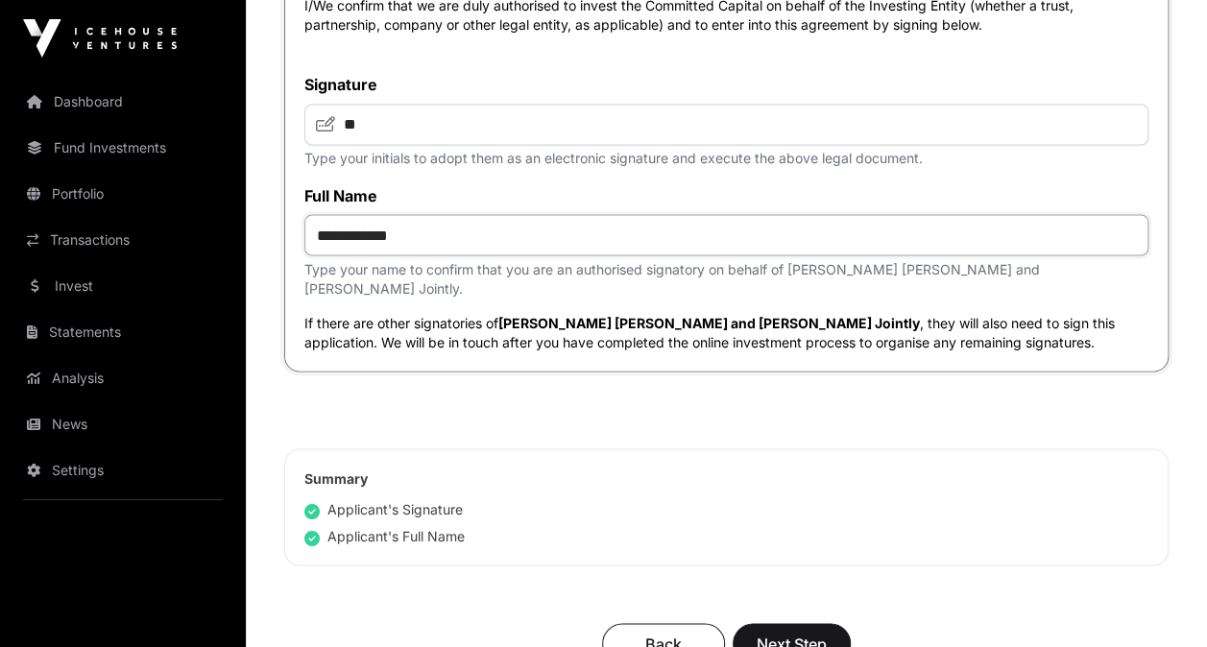
scroll to position [5626, 0]
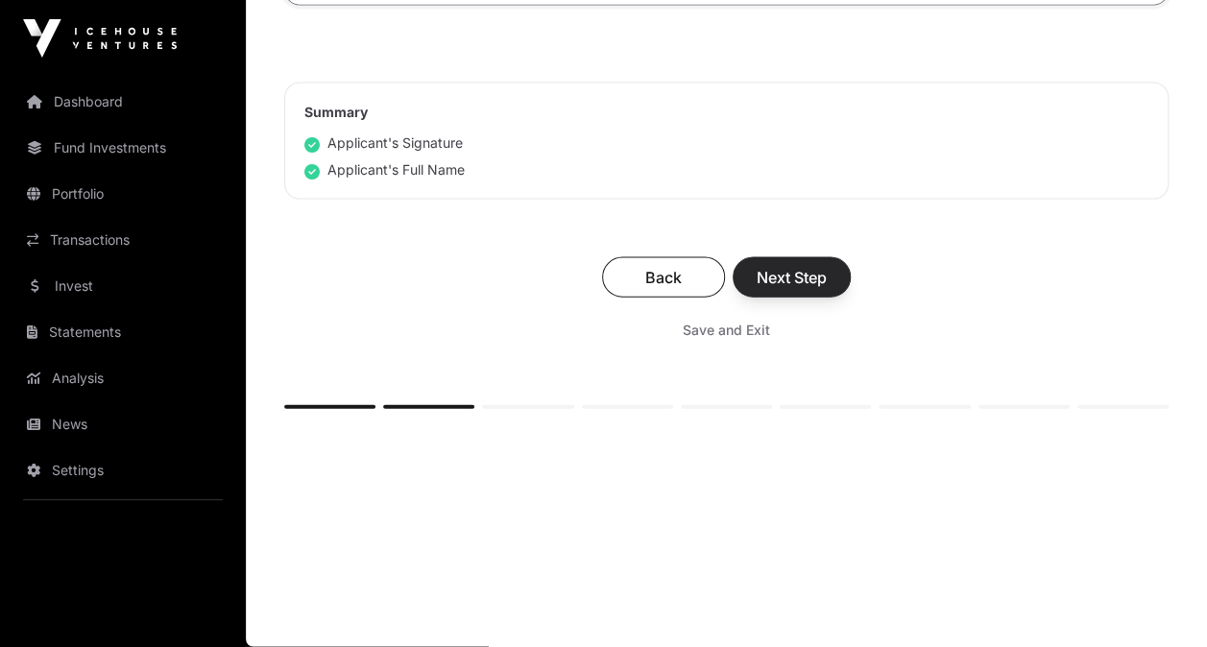
type input "**********"
click at [798, 291] on button "Next Step" at bounding box center [791, 277] width 118 height 40
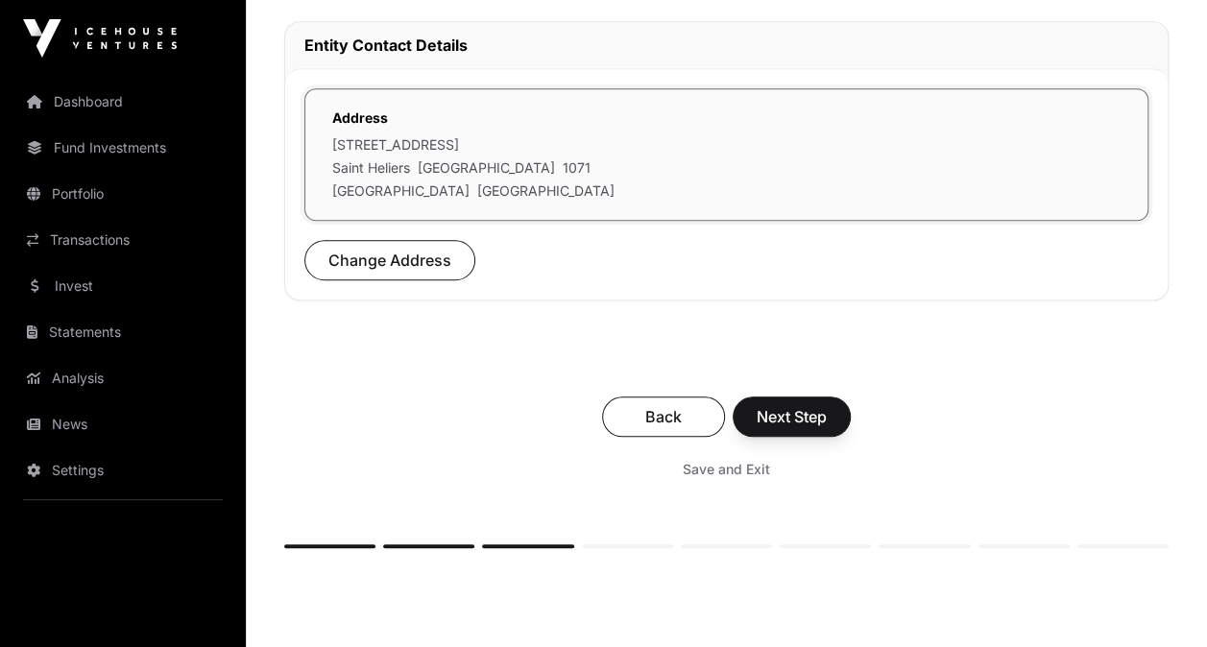
scroll to position [630, 0]
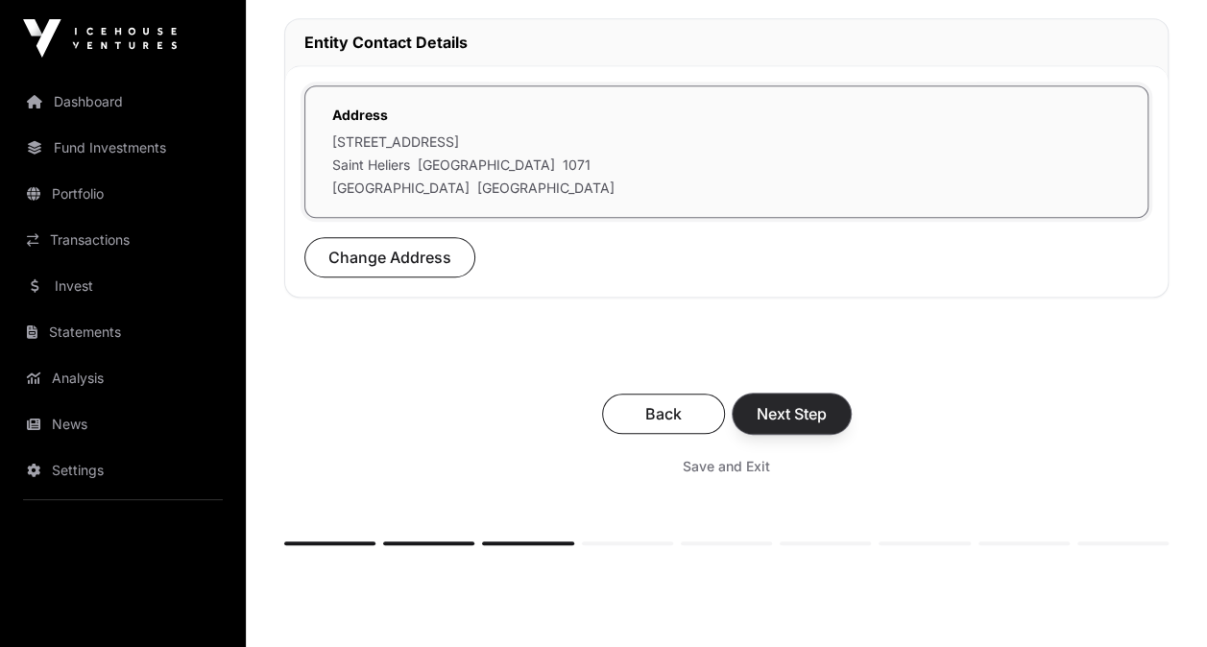
click at [806, 409] on span "Next Step" at bounding box center [791, 413] width 70 height 23
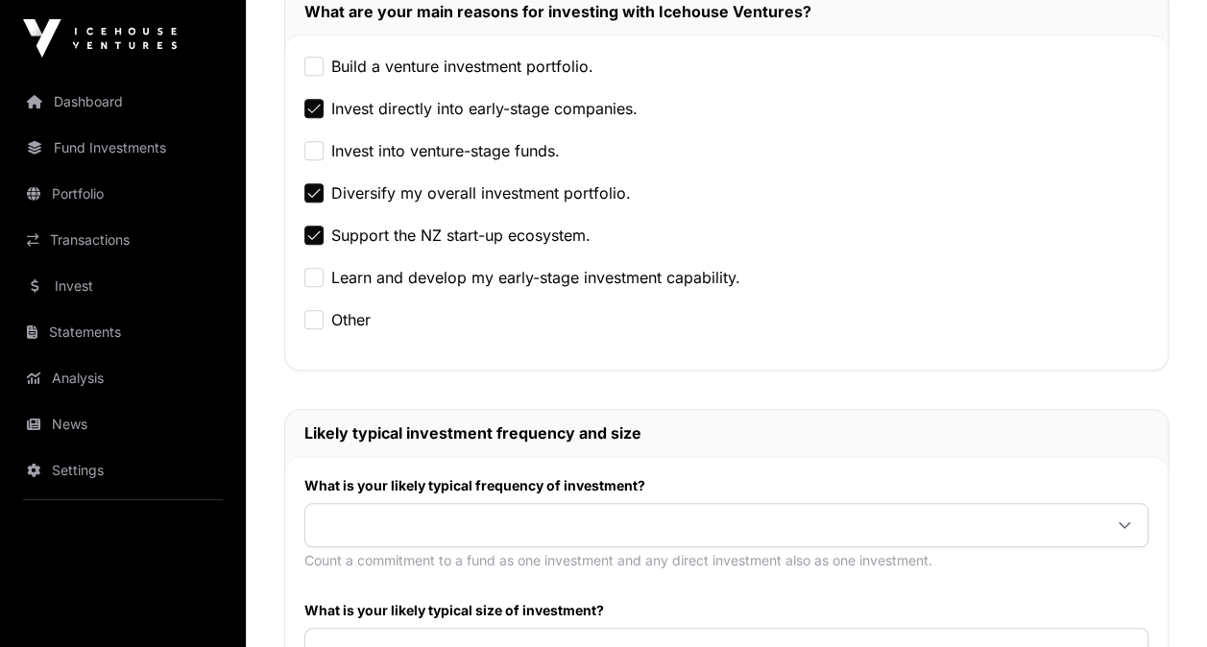
scroll to position [687, 0]
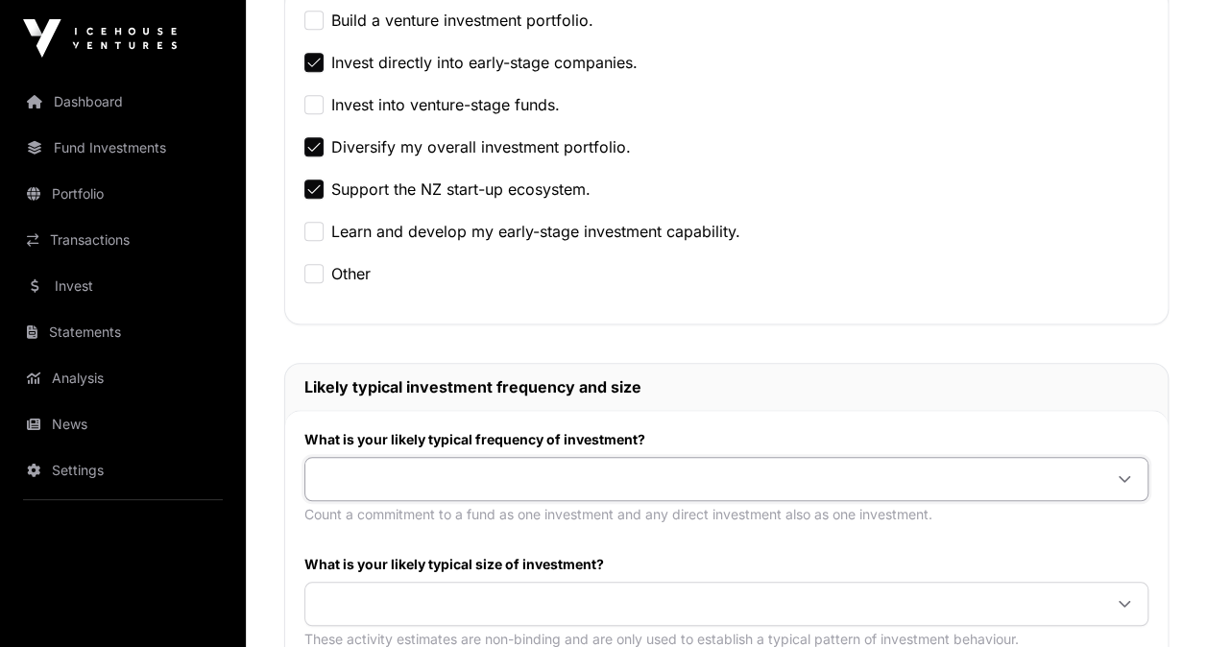
click at [684, 472] on span at bounding box center [703, 479] width 796 height 35
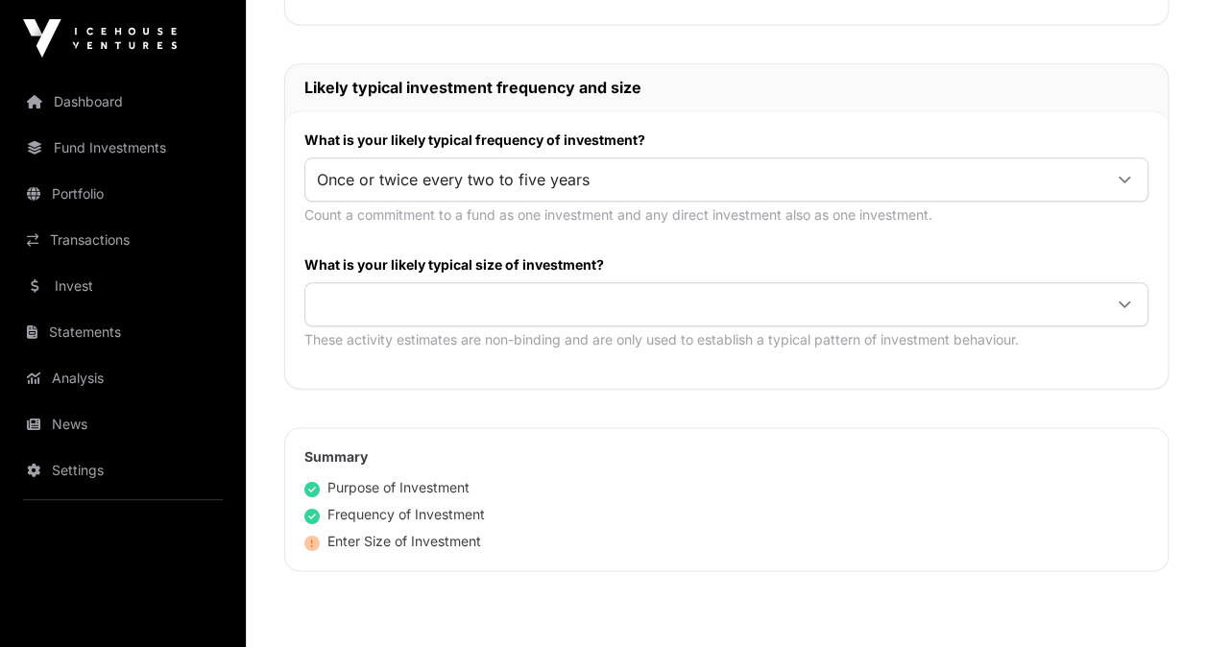
scroll to position [1022, 0]
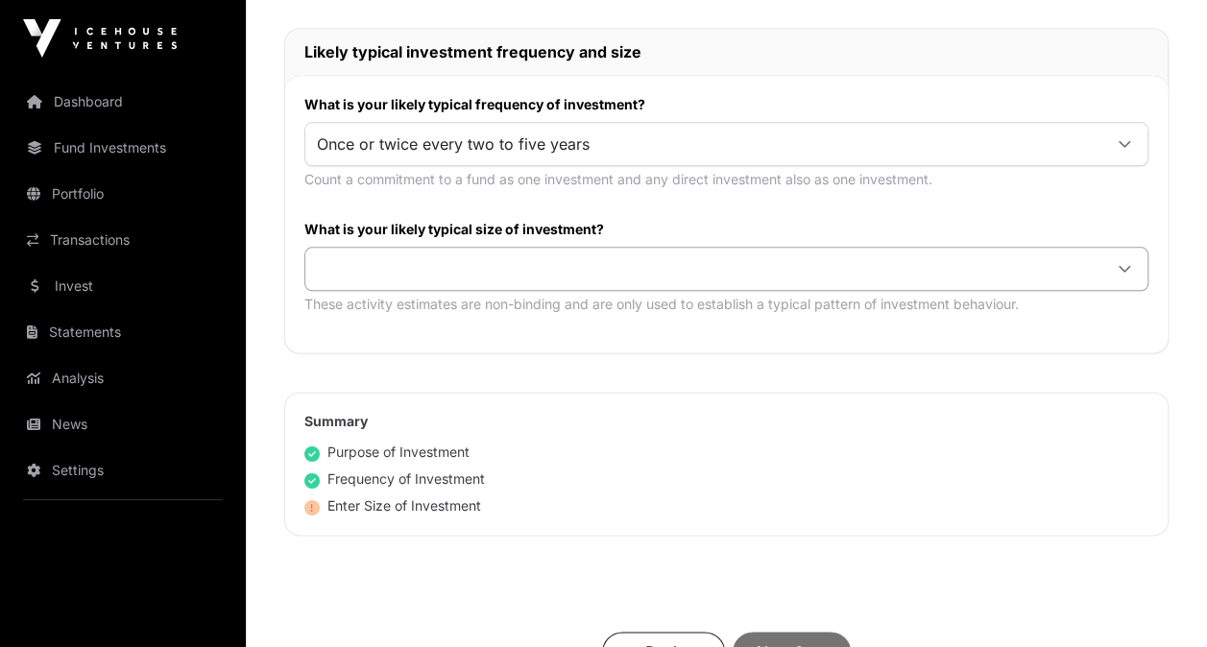
click at [531, 280] on div at bounding box center [726, 269] width 844 height 44
click at [516, 334] on span "$25,000 or more per investment" at bounding box center [439, 337] width 236 height 15
click at [499, 258] on span "$25,000 or more per investment" at bounding box center [703, 269] width 796 height 35
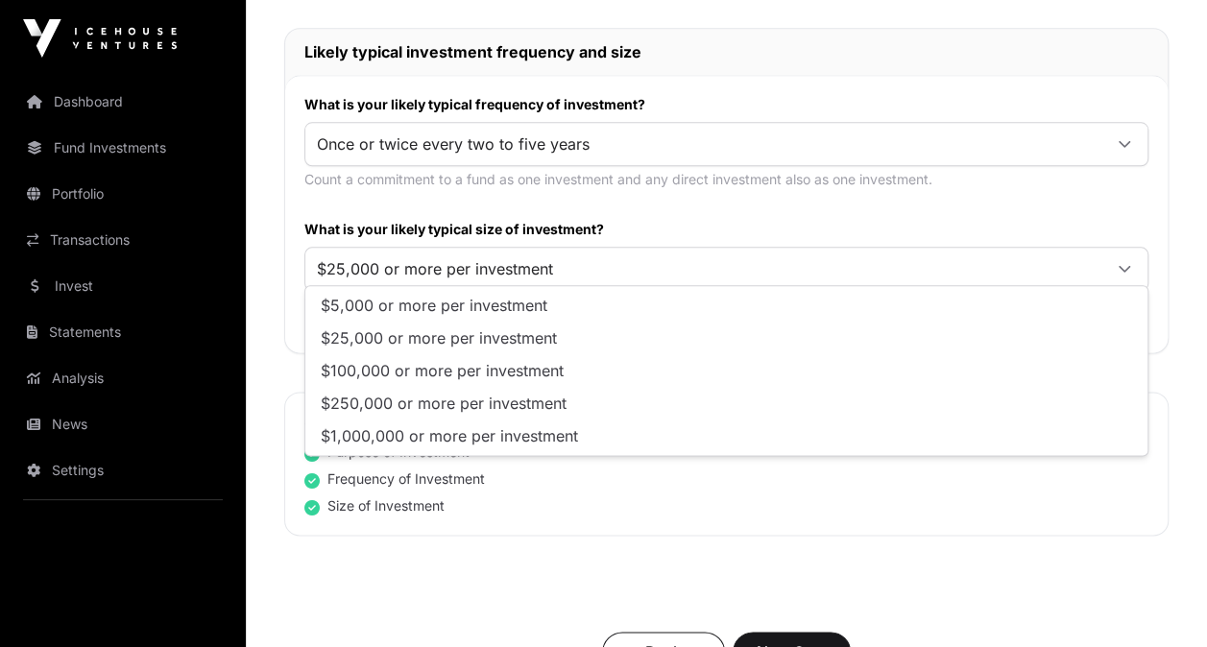
click at [493, 337] on span "$25,000 or more per investment" at bounding box center [439, 337] width 236 height 15
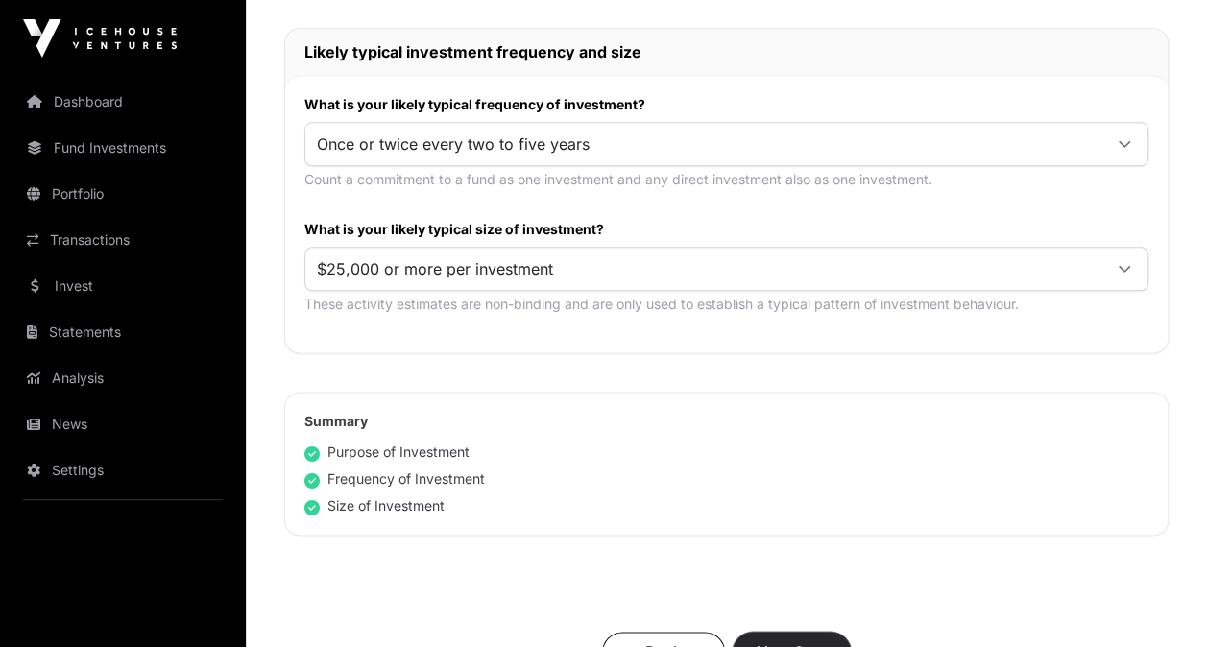
click at [789, 640] on span "Next Step" at bounding box center [791, 651] width 70 height 23
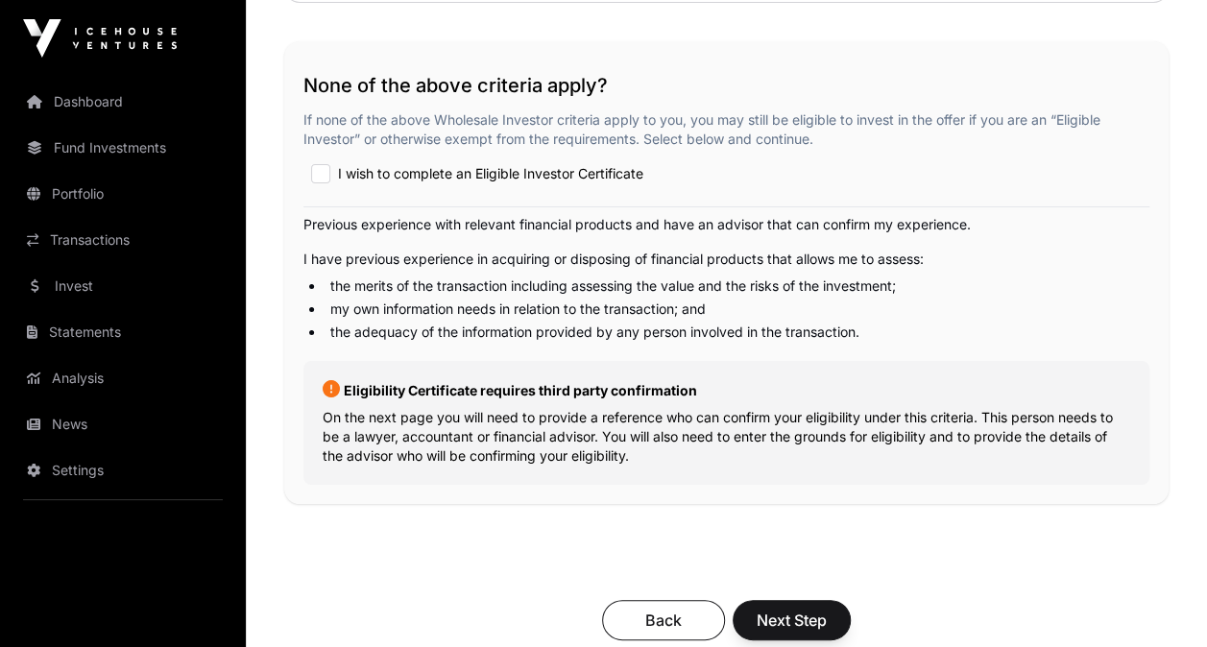
scroll to position [3475, 0]
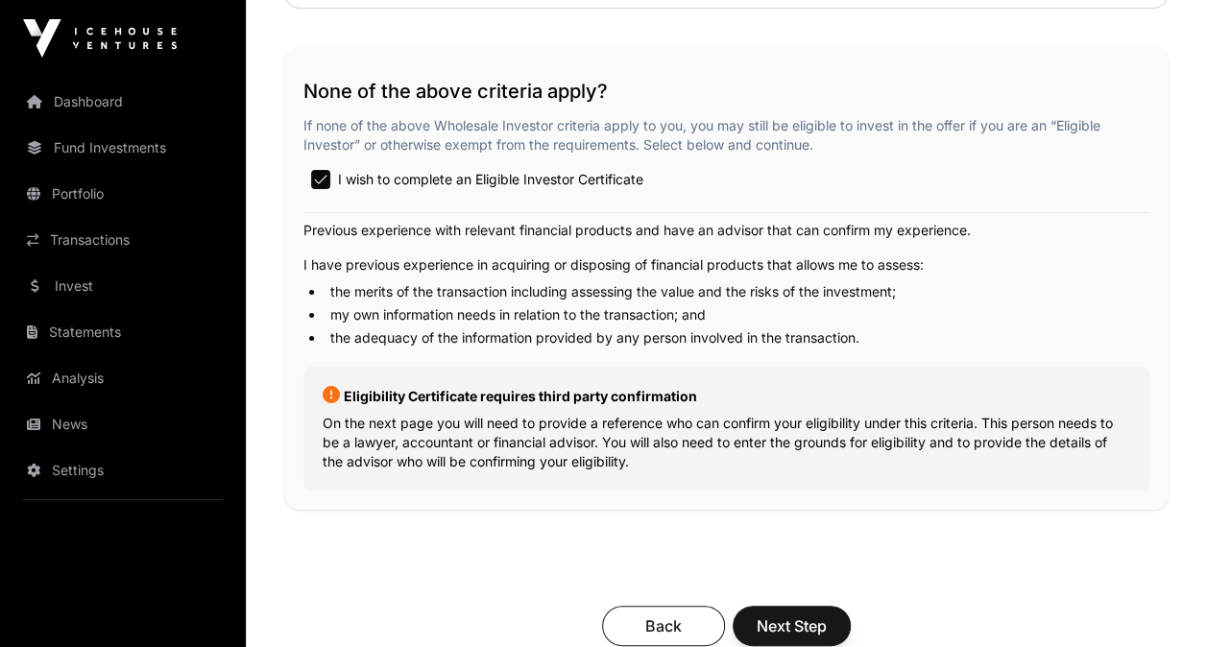
click at [588, 367] on div "Eligibility Certificate requires third party confirmation On the next page you …" at bounding box center [726, 429] width 846 height 124
click at [785, 621] on span "Next Step" at bounding box center [791, 625] width 70 height 23
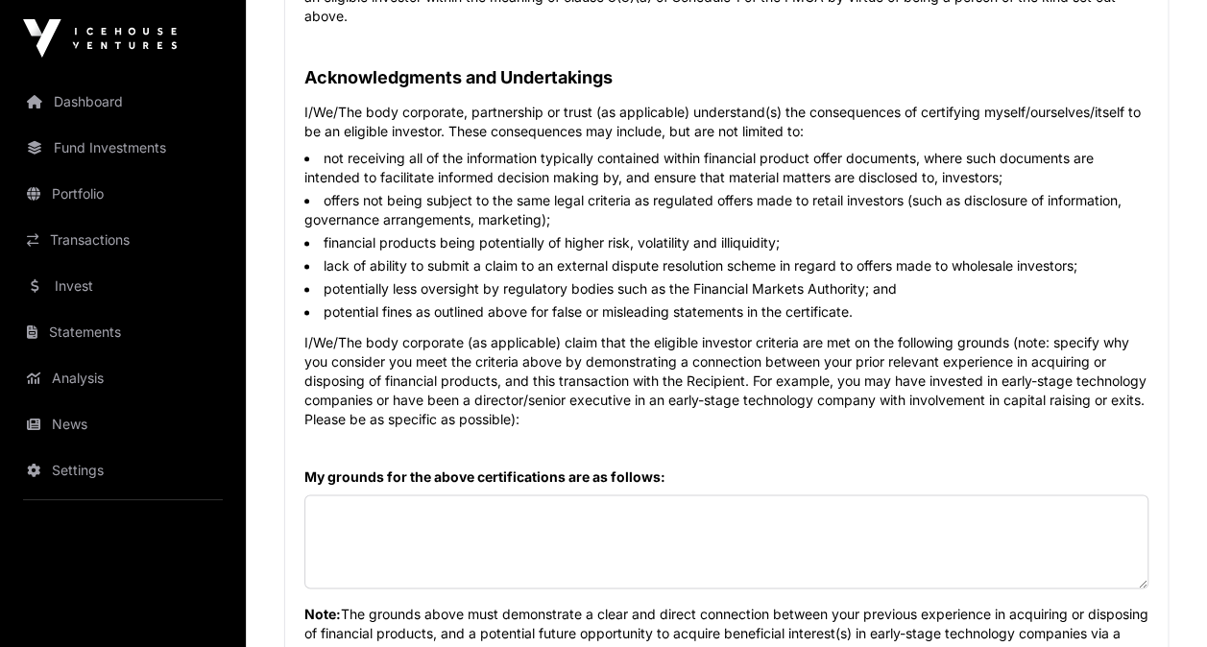
scroll to position [1122, 0]
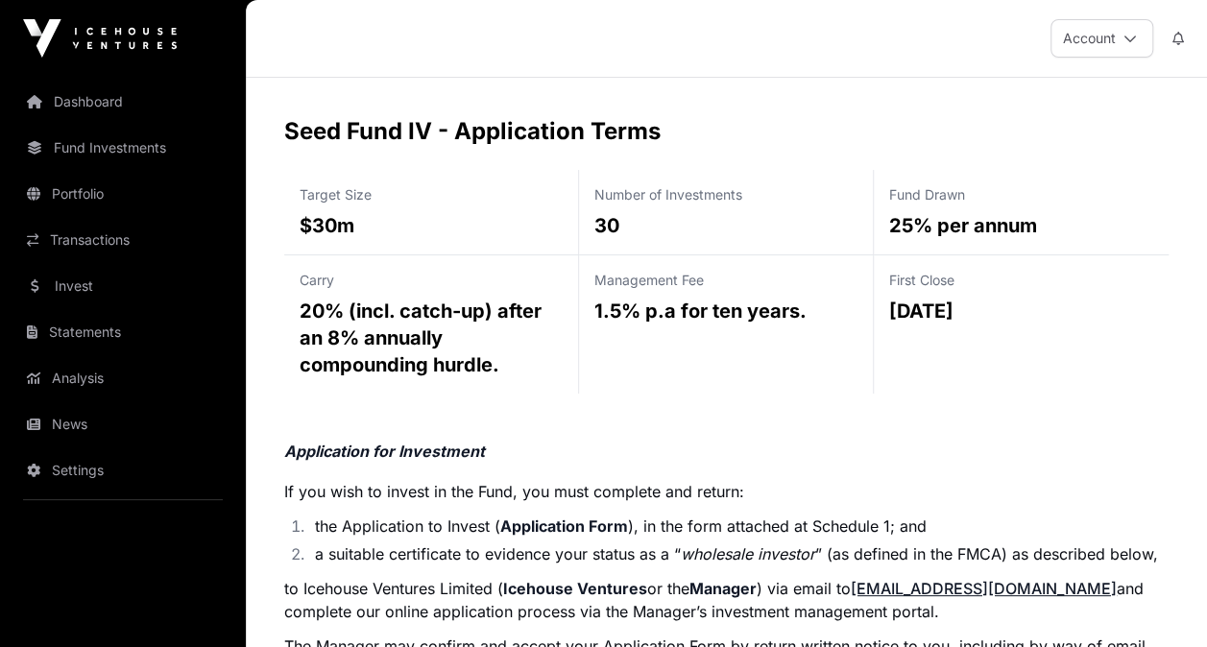
click at [484, 584] on p "to Icehouse Ventures Limited ( Icehouse Ventures or the Manager ) via email to …" at bounding box center [726, 600] width 884 height 46
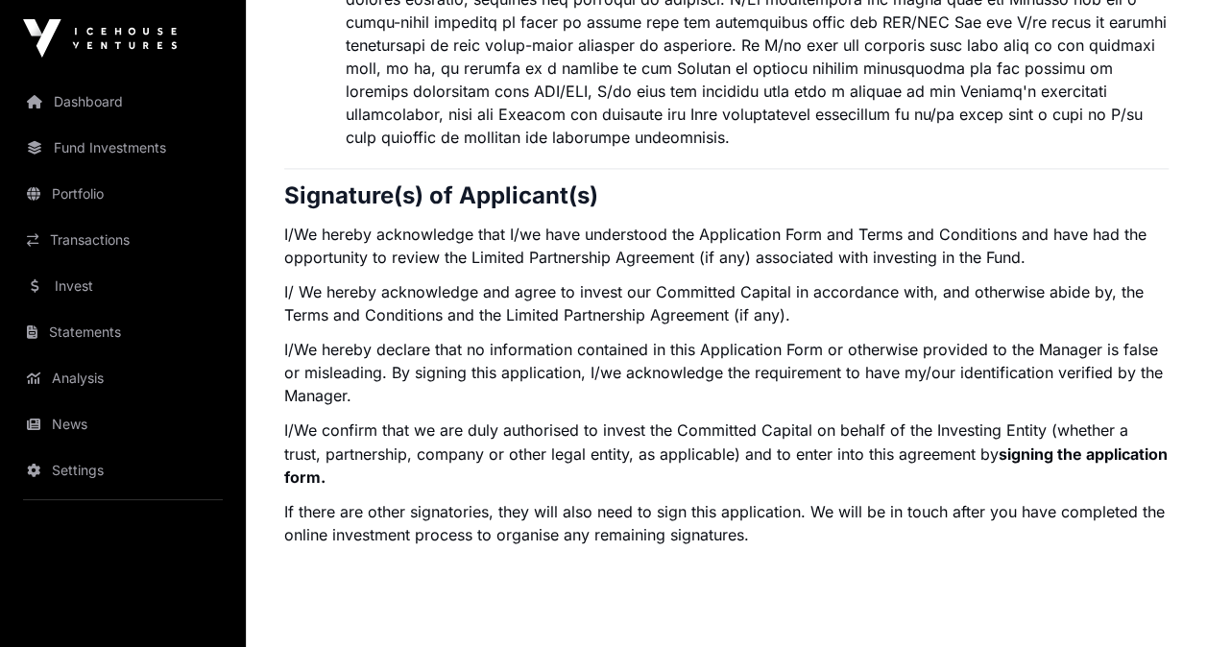
scroll to position [5119, 0]
